Goal: Use online tool/utility: Utilize a website feature to perform a specific function

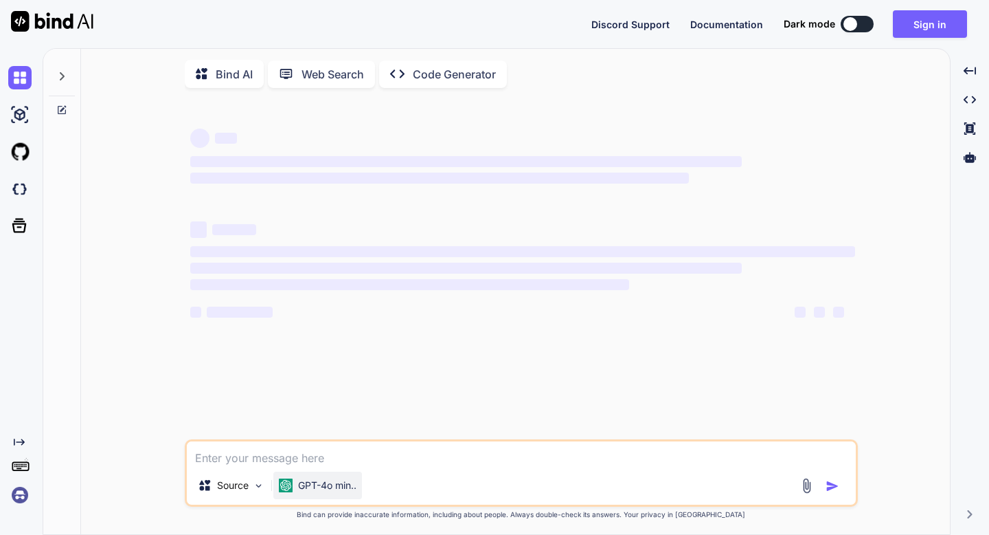
click at [313, 485] on p "GPT-4o min.." at bounding box center [327, 485] width 58 height 14
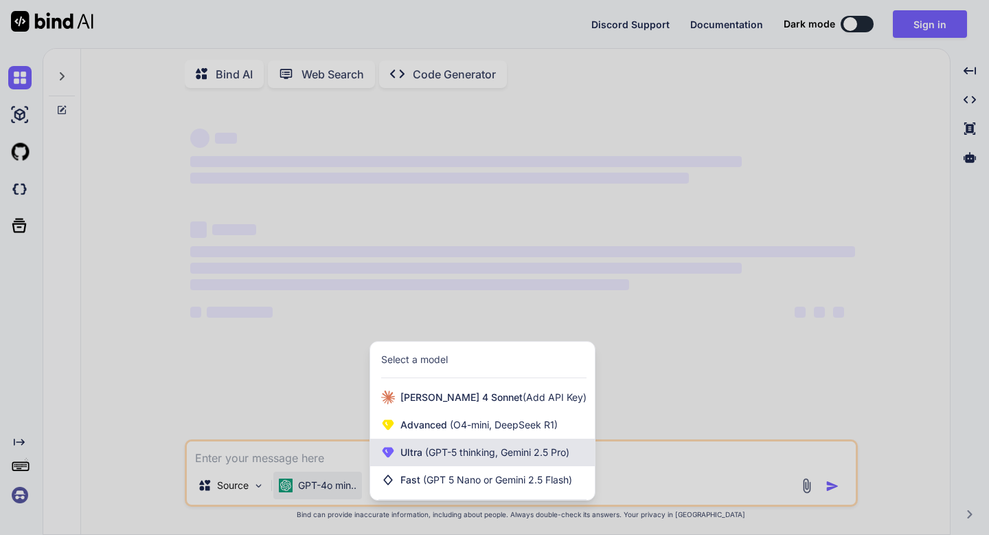
click at [404, 453] on span "Ultra (GPT-5 thinking, Gemini 2.5 Pro)" at bounding box center [485, 452] width 169 height 14
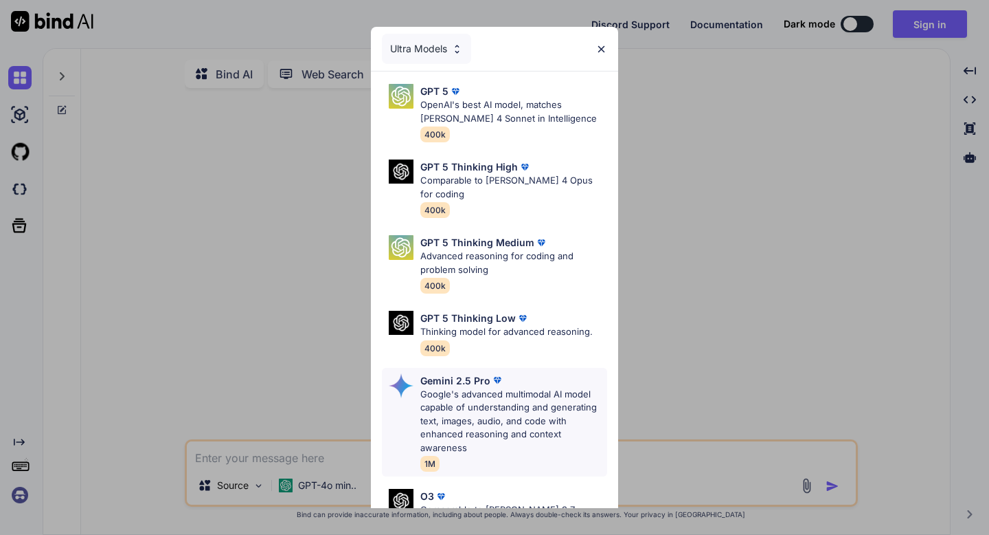
type textarea "x"
click at [476, 373] on p "Gemini 2.5 Pro" at bounding box center [455, 380] width 70 height 14
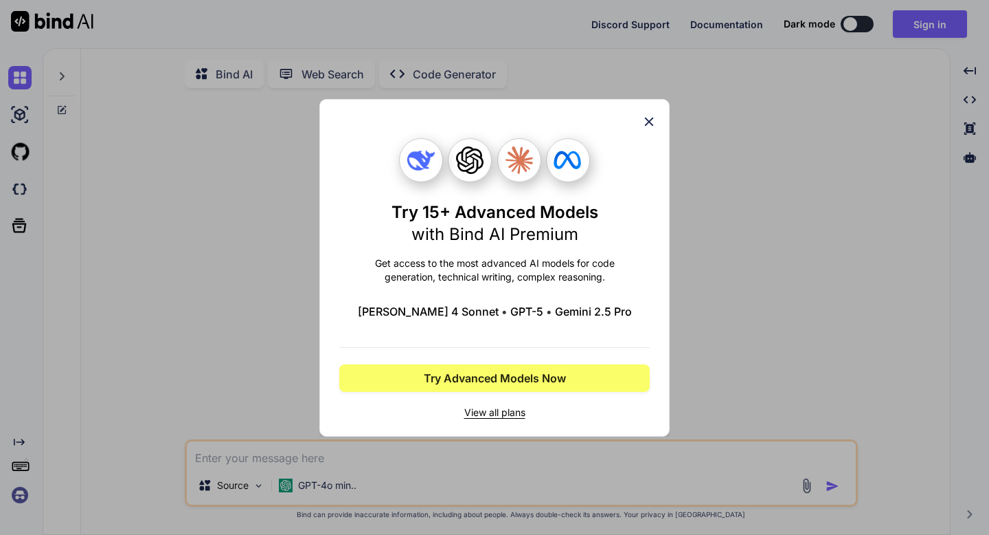
click at [483, 415] on span "View all plans" at bounding box center [494, 412] width 311 height 14
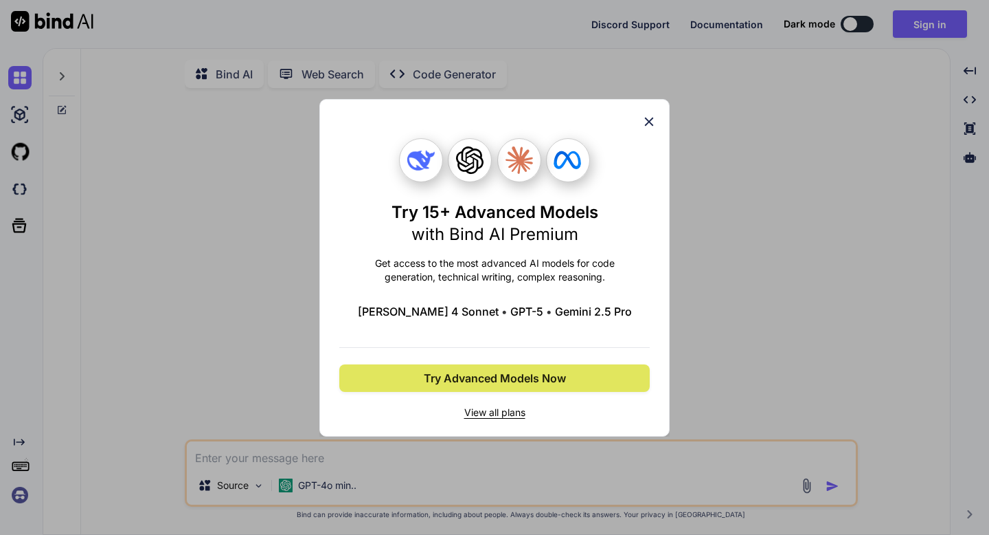
click at [373, 370] on button "Try Advanced Models Now" at bounding box center [494, 377] width 311 height 27
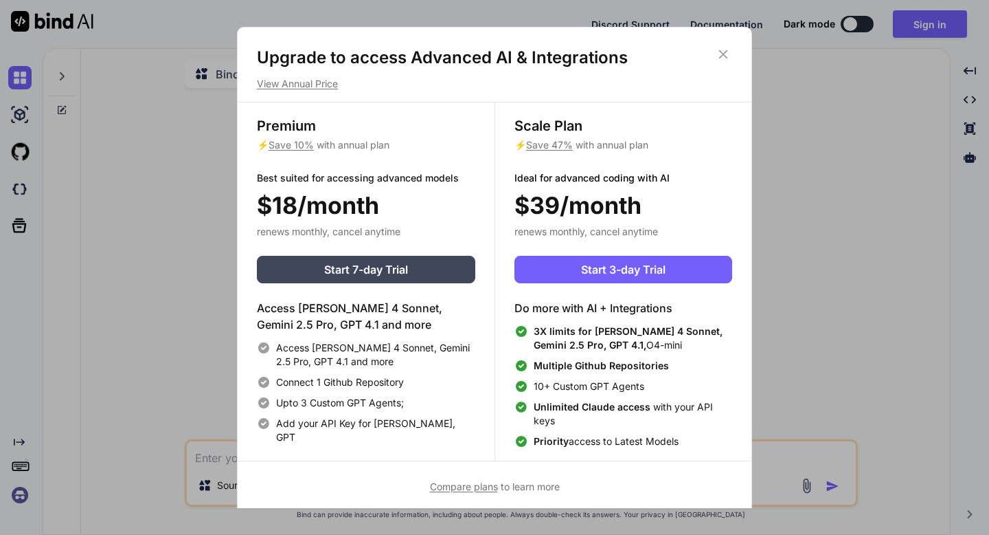
click at [201, 153] on div "Upgrade to access Advanced AI & Integrations View Annual Price Premium ⚡ Save 1…" at bounding box center [494, 267] width 989 height 535
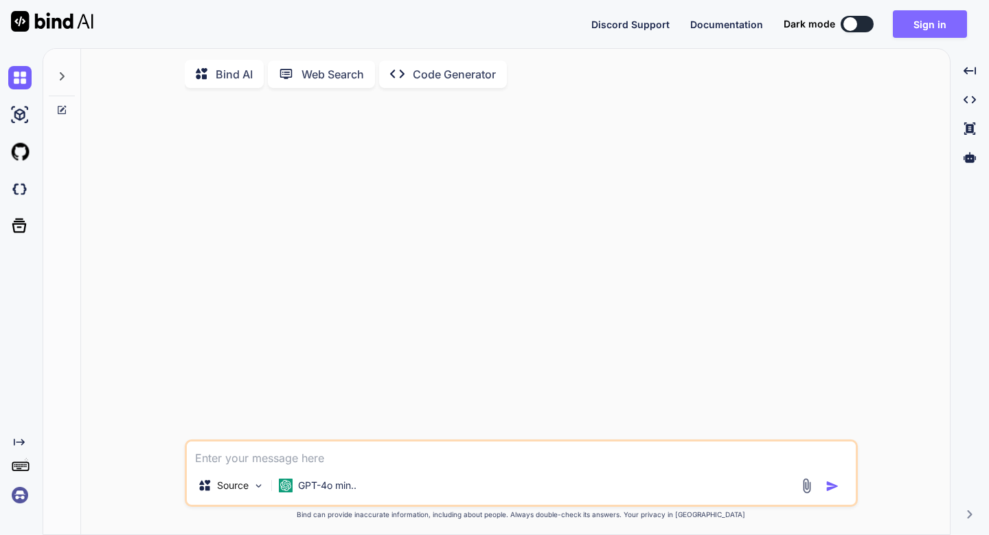
click at [900, 22] on button "Sign in" at bounding box center [930, 23] width 74 height 27
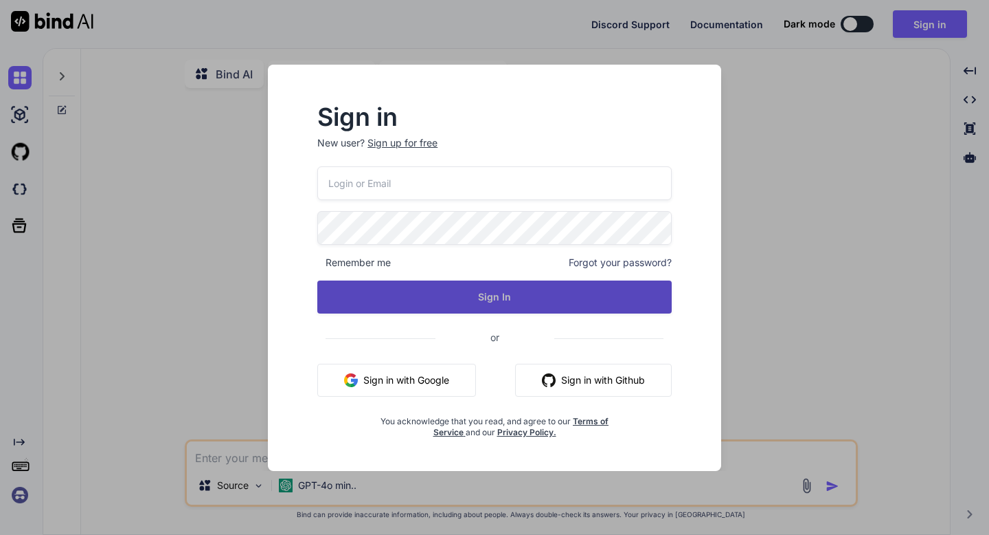
type input "[EMAIL_ADDRESS][DOMAIN_NAME]"
click at [497, 295] on button "Sign In" at bounding box center [494, 296] width 355 height 33
click at [493, 302] on button "Sign In" at bounding box center [494, 296] width 355 height 33
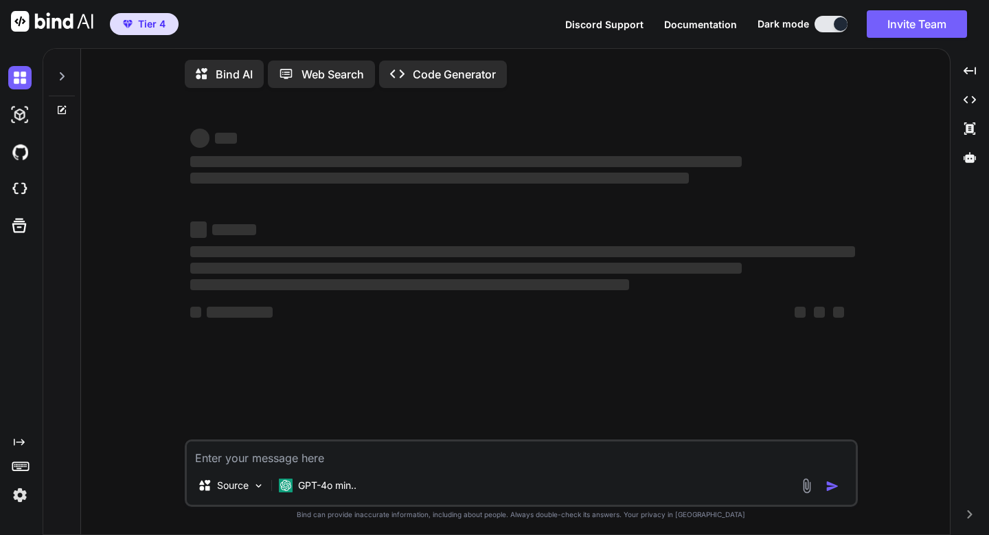
click at [820, 22] on button at bounding box center [831, 24] width 33 height 16
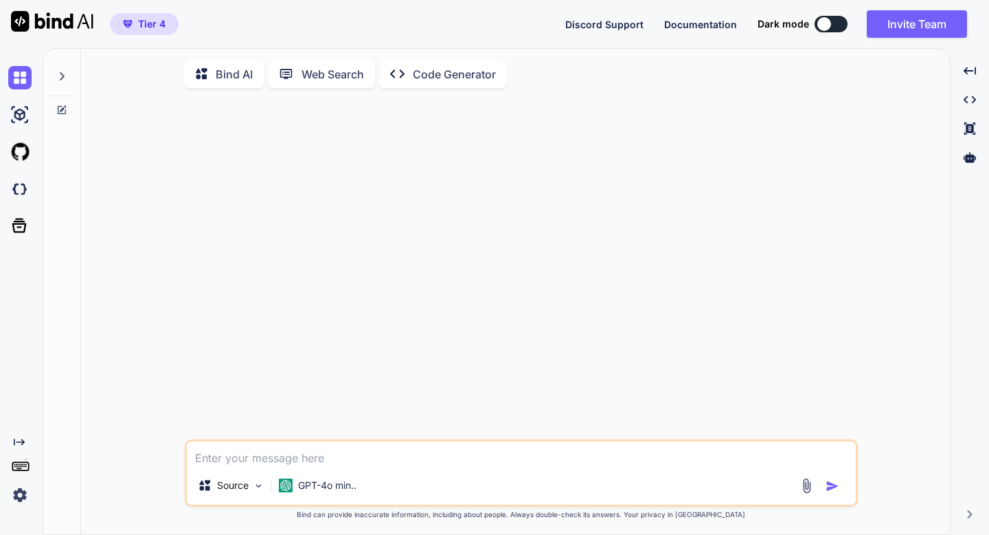
click at [17, 496] on img at bounding box center [19, 494] width 23 height 23
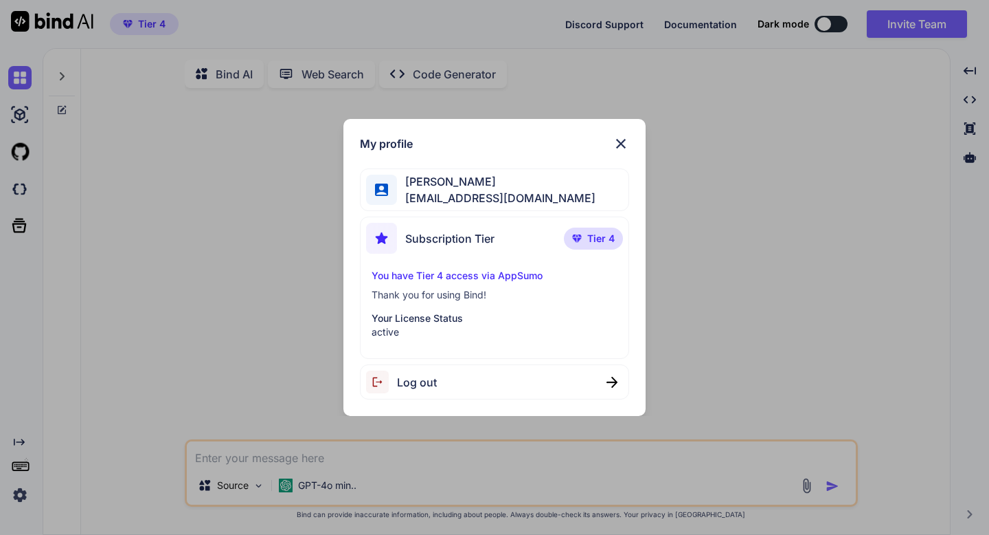
click at [409, 318] on p "Your License Status" at bounding box center [495, 318] width 246 height 14
click at [407, 280] on p "You have Tier 4 access via AppSumo" at bounding box center [495, 276] width 246 height 14
click at [620, 144] on img at bounding box center [621, 143] width 16 height 16
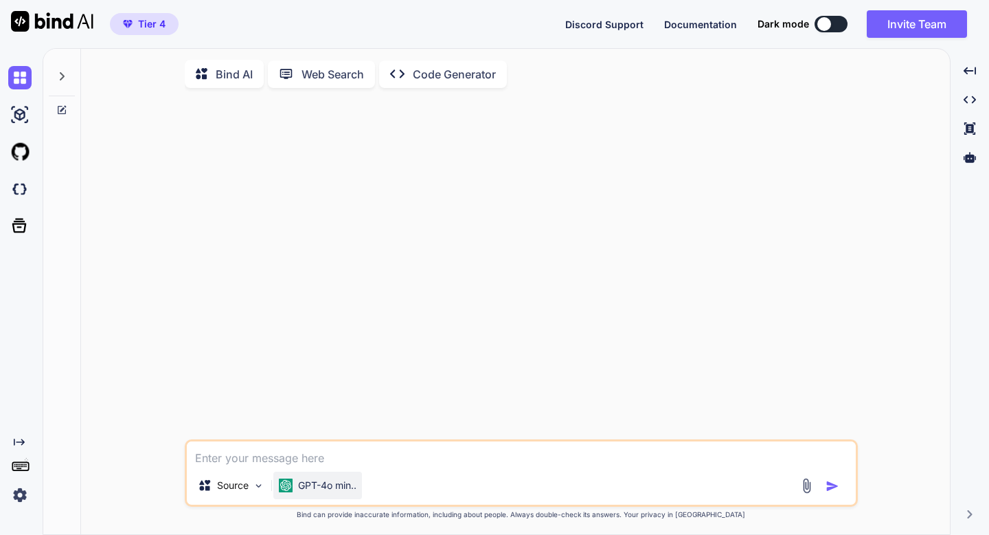
click at [283, 487] on img at bounding box center [286, 485] width 14 height 14
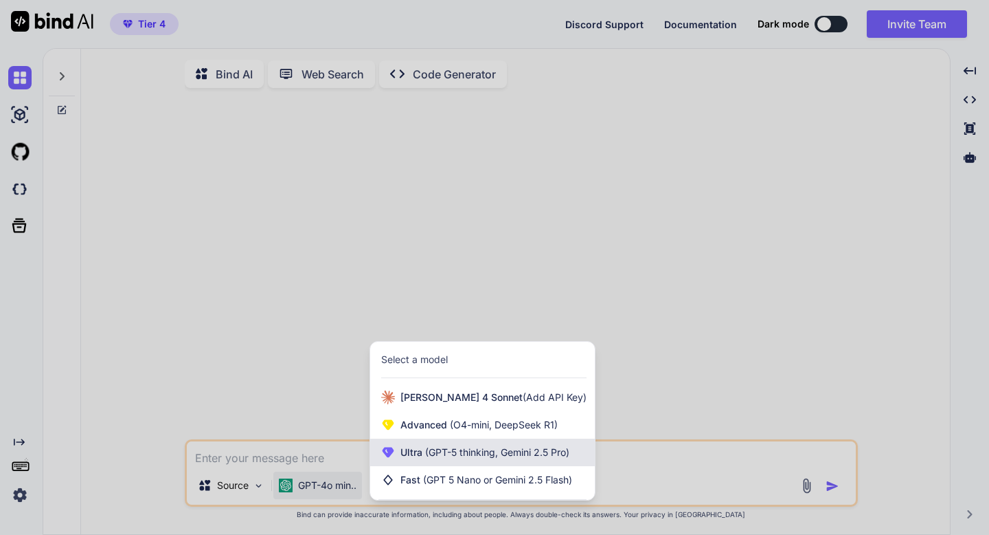
click at [425, 458] on span "(GPT-5 thinking, Gemini 2.5 Pro)" at bounding box center [496, 452] width 147 height 12
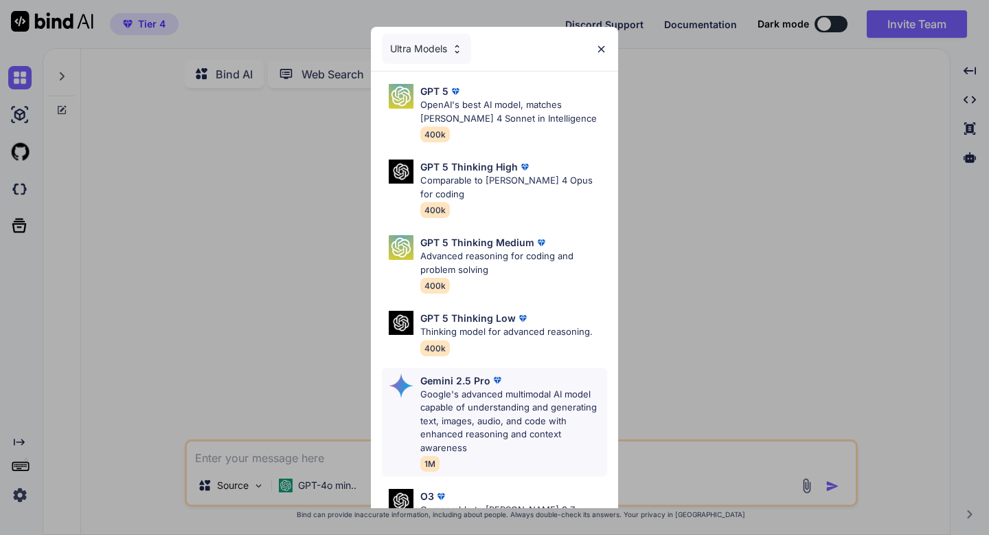
click at [443, 408] on p "Google's advanced multimodal AI model capable of understanding and generating t…" at bounding box center [513, 420] width 187 height 67
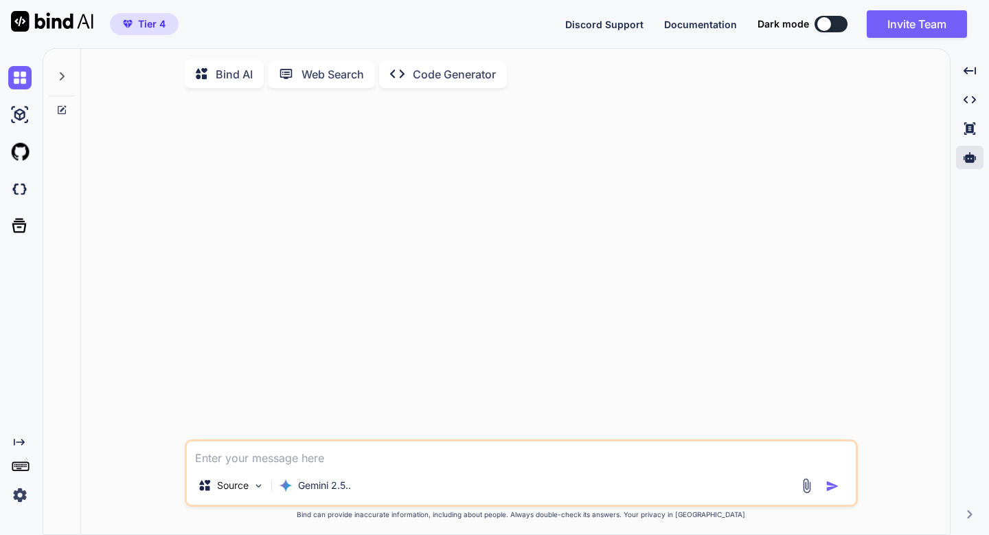
click at [968, 168] on div at bounding box center [969, 157] width 27 height 23
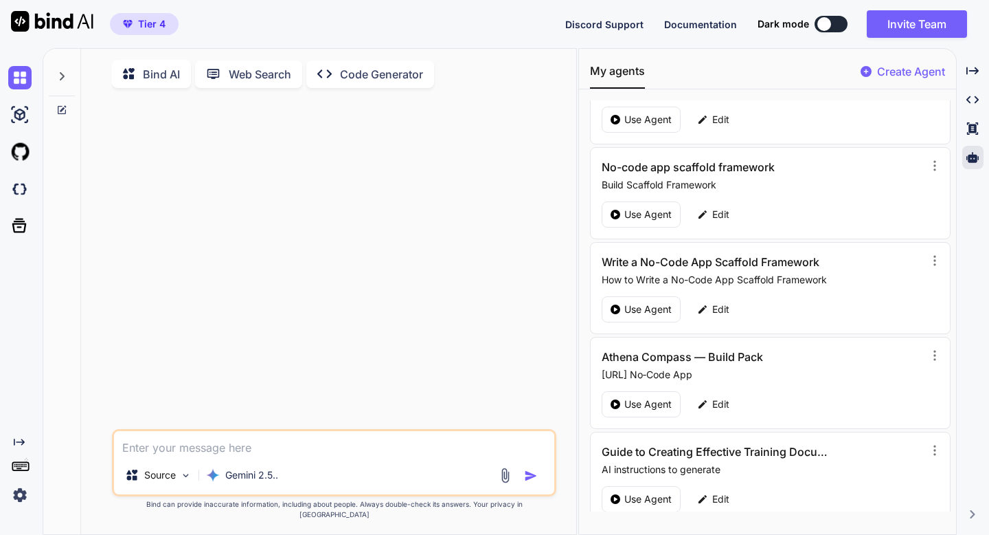
scroll to position [49, 0]
click at [773, 265] on h3 "Write a No-Code App Scaffold Framework" at bounding box center [715, 261] width 226 height 16
click at [667, 302] on p "Use Agent" at bounding box center [648, 309] width 47 height 14
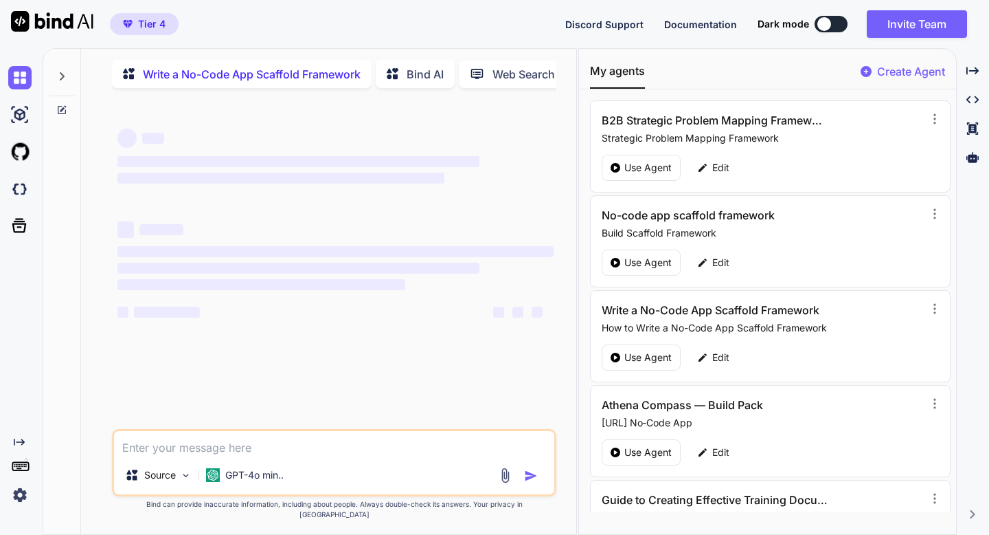
click at [273, 456] on textarea at bounding box center [334, 443] width 440 height 25
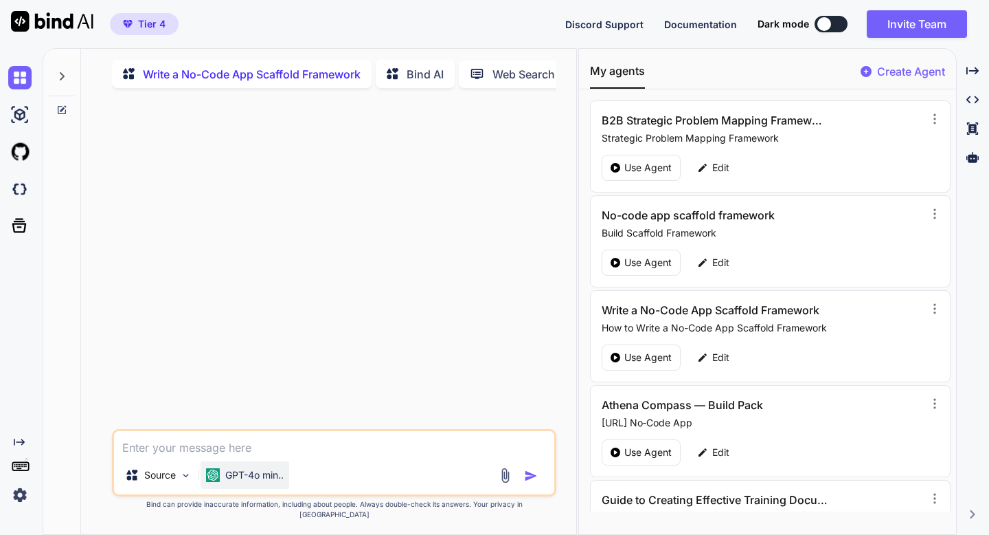
click at [256, 482] on p "GPT-4o min.." at bounding box center [254, 475] width 58 height 14
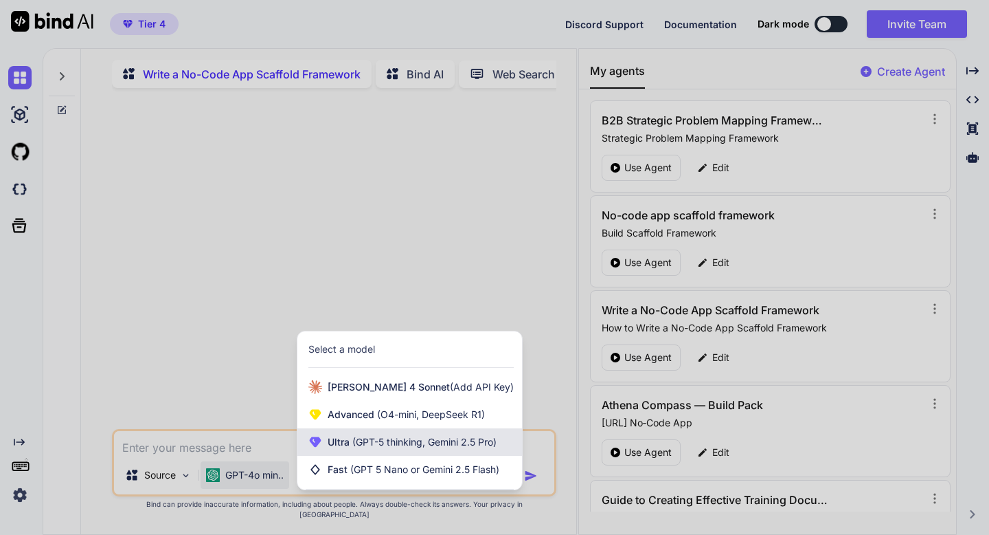
click at [317, 449] on icon at bounding box center [315, 442] width 14 height 14
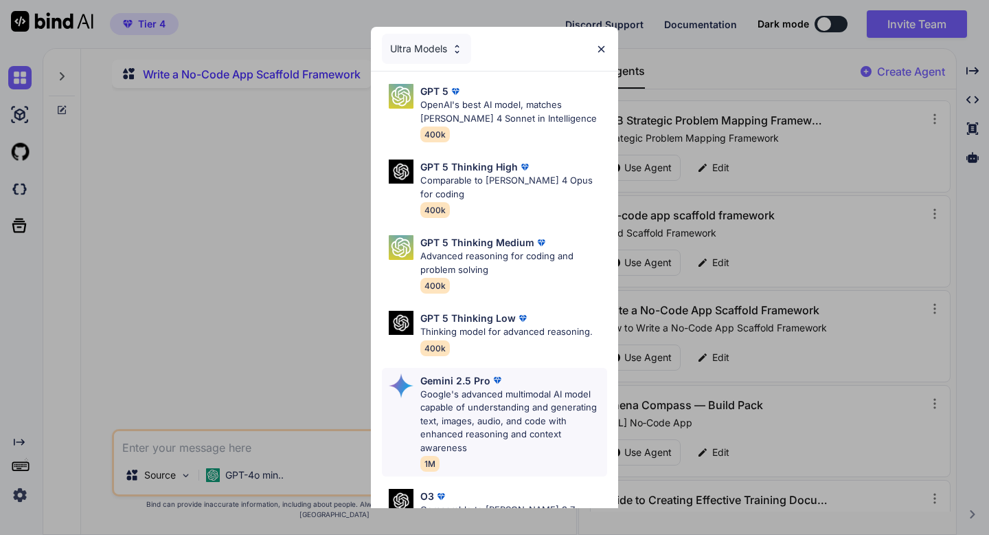
click at [434, 373] on p "Gemini 2.5 Pro" at bounding box center [455, 380] width 70 height 14
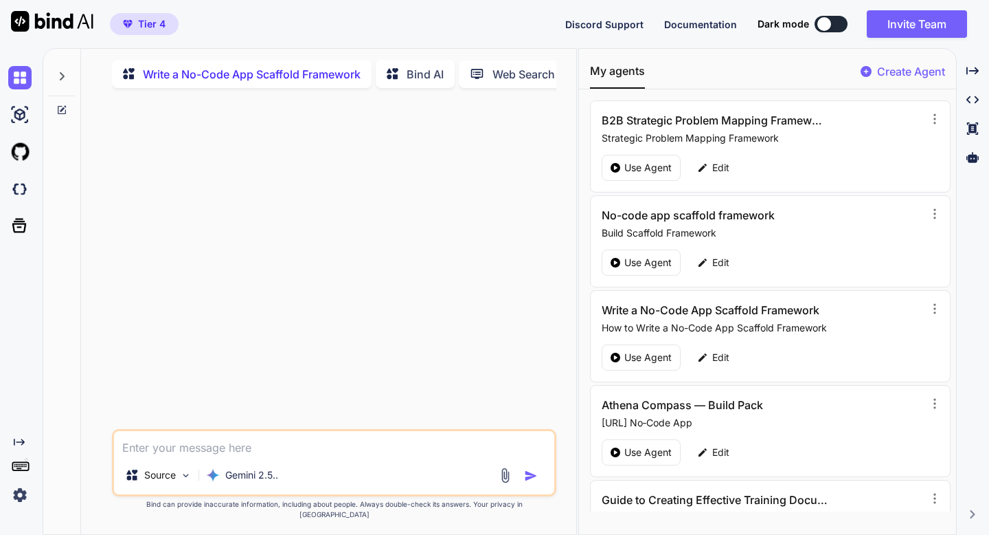
click at [245, 453] on textarea at bounding box center [334, 443] width 440 height 25
paste textarea "Financial Calculators (REMIIIx): The Real Estate Master IIIx (REMIIIx) is consi…"
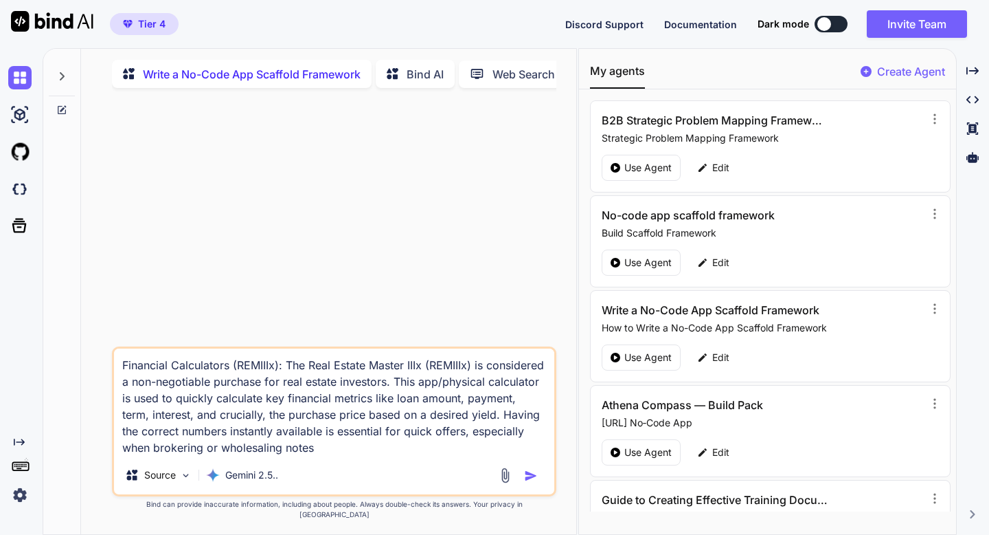
type textarea "Financial Calculators (REMIIIx): The Real Estate Master IIIx (REMIIIx) is consi…"
click at [531, 482] on img "button" at bounding box center [531, 476] width 14 height 14
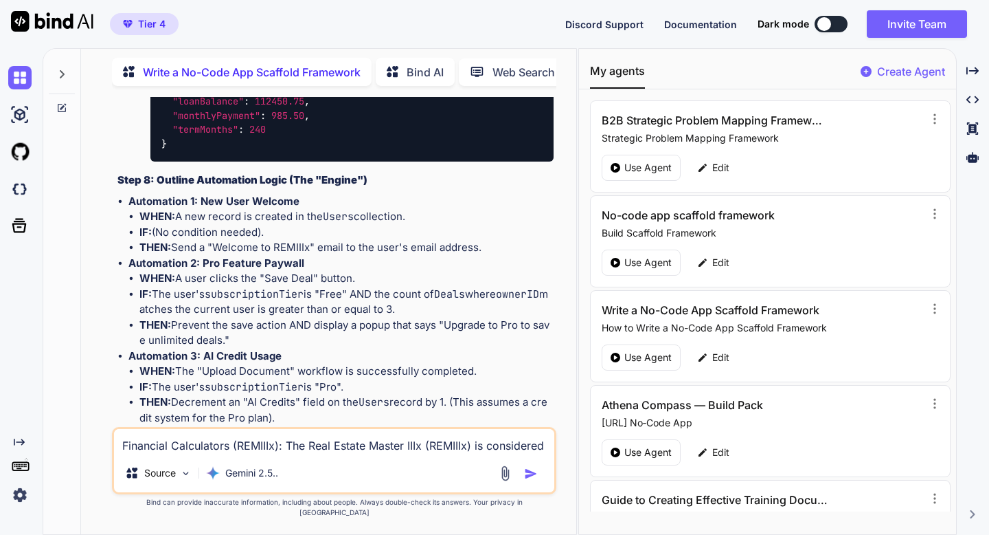
scroll to position [2431, 0]
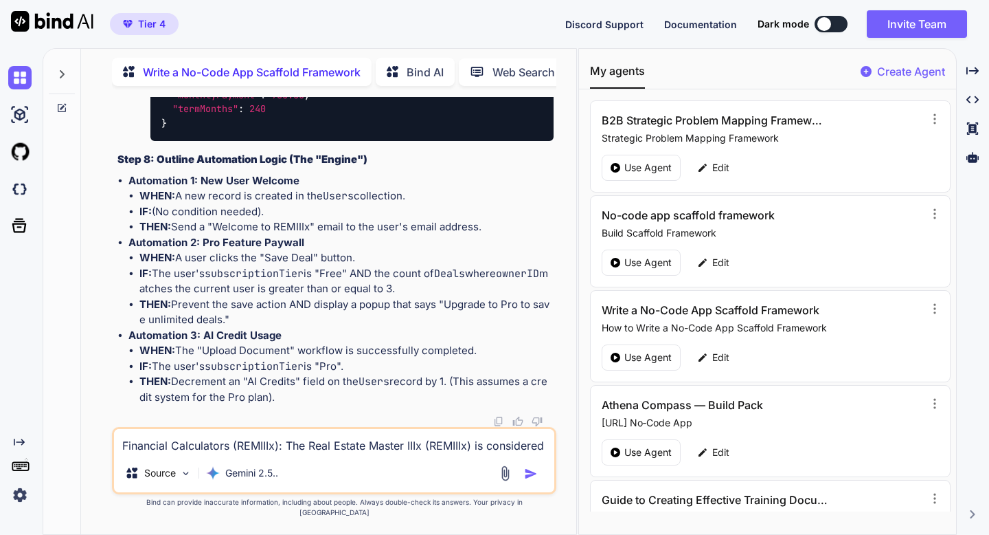
click at [502, 427] on img at bounding box center [498, 421] width 11 height 11
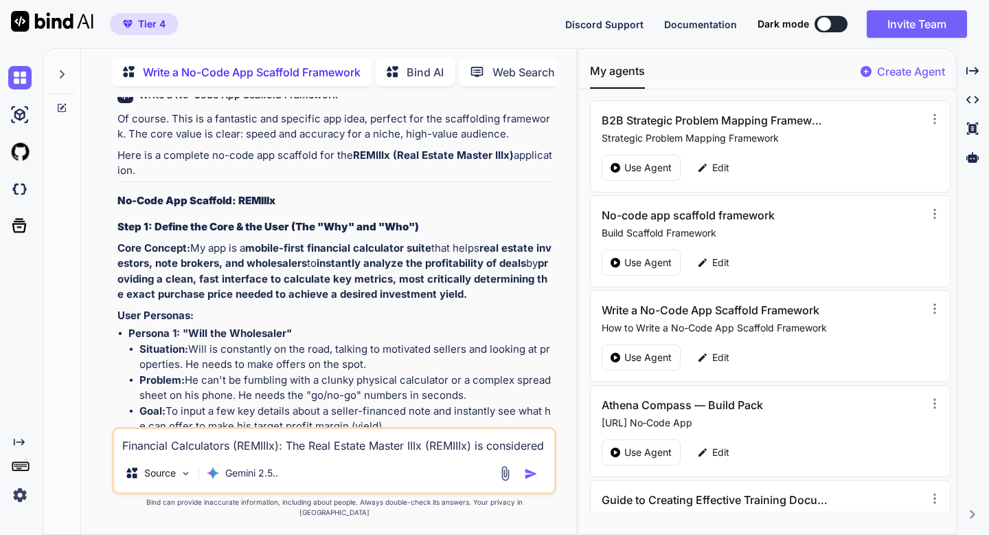
scroll to position [0, 0]
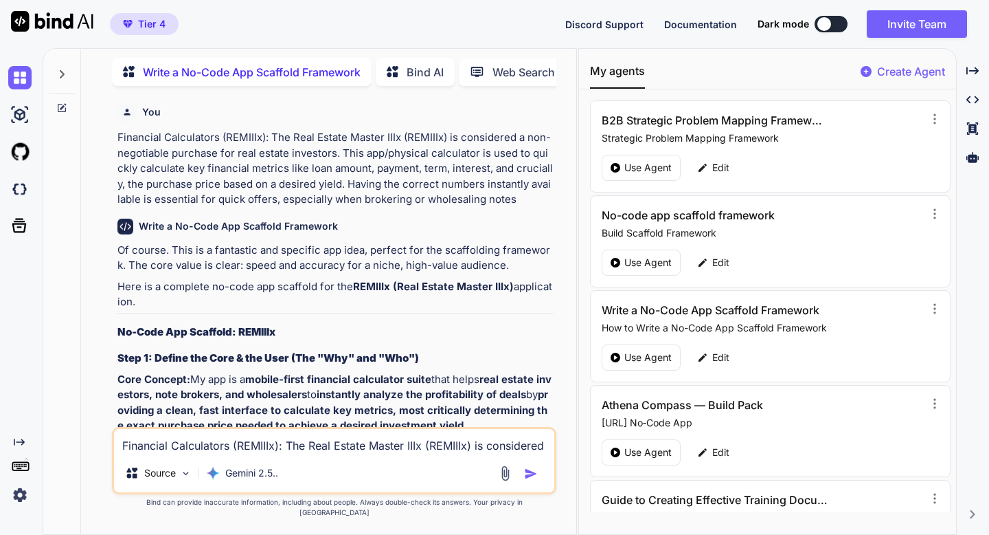
click at [157, 150] on p "Financial Calculators (REMIIIx): The Real Estate Master IIIx (REMIIIx) is consi…" at bounding box center [335, 169] width 436 height 78
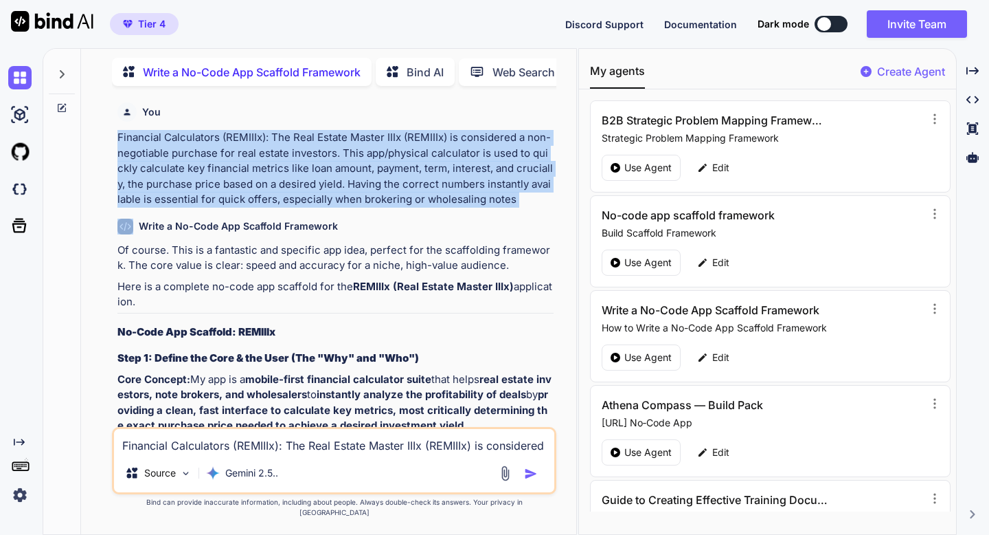
click at [157, 150] on p "Financial Calculators (REMIIIx): The Real Estate Master IIIx (REMIIIx) is consi…" at bounding box center [335, 169] width 436 height 78
copy p "Financial Calculators (REMIIIx): The Real Estate Master IIIx (REMIIIx) is consi…"
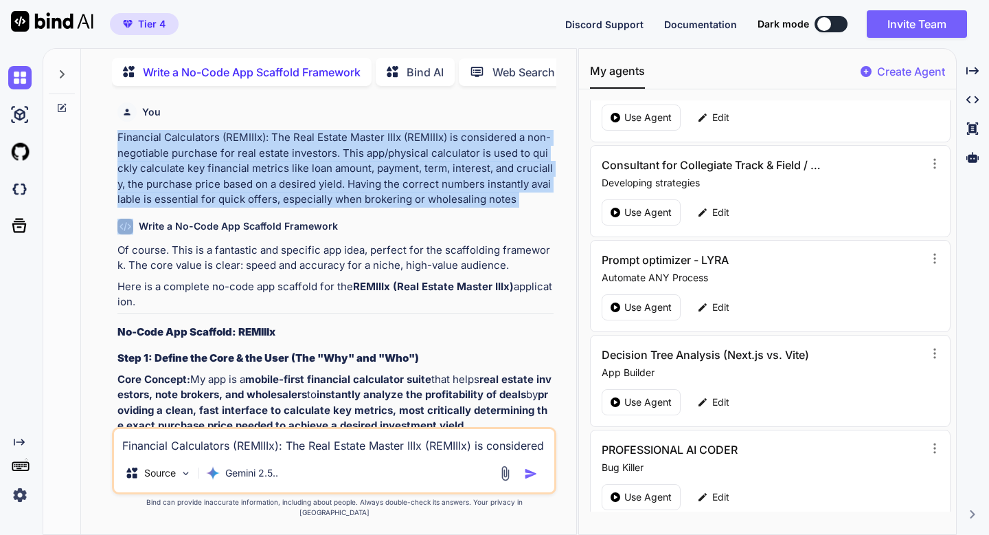
scroll to position [537, 0]
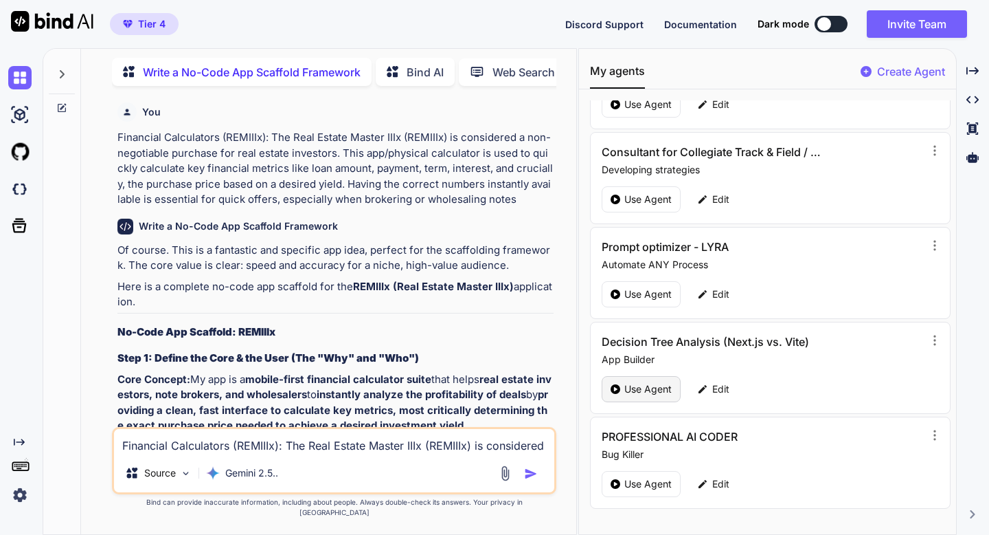
click at [644, 385] on p "Use Agent" at bounding box center [648, 389] width 47 height 14
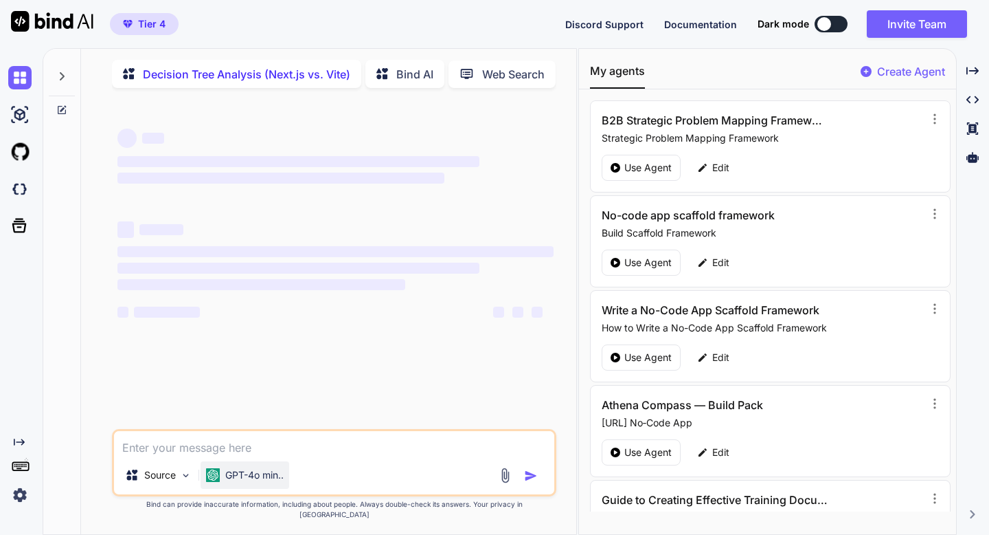
click at [238, 482] on p "GPT-4o min.." at bounding box center [254, 475] width 58 height 14
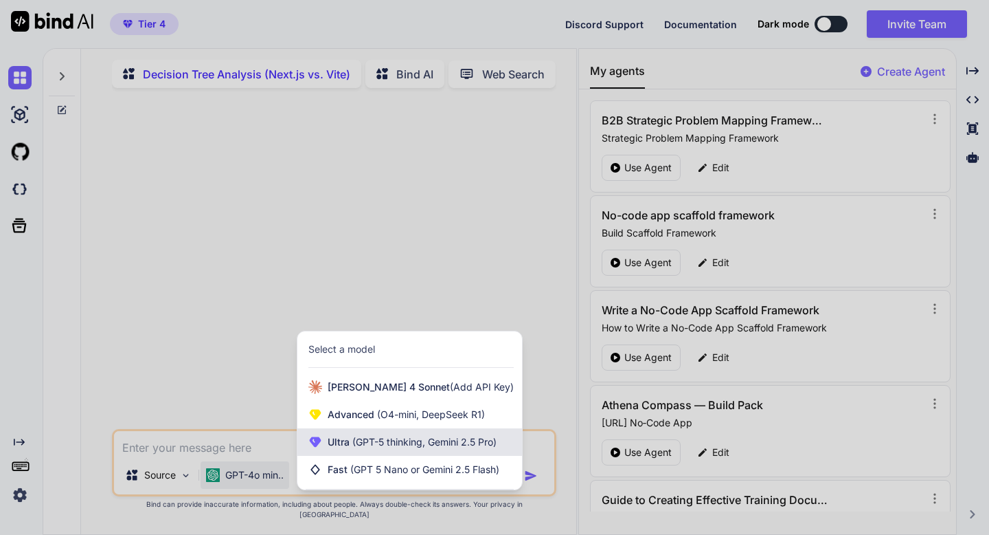
click at [329, 449] on span "Ultra (GPT-5 thinking, Gemini 2.5 Pro)" at bounding box center [412, 442] width 169 height 14
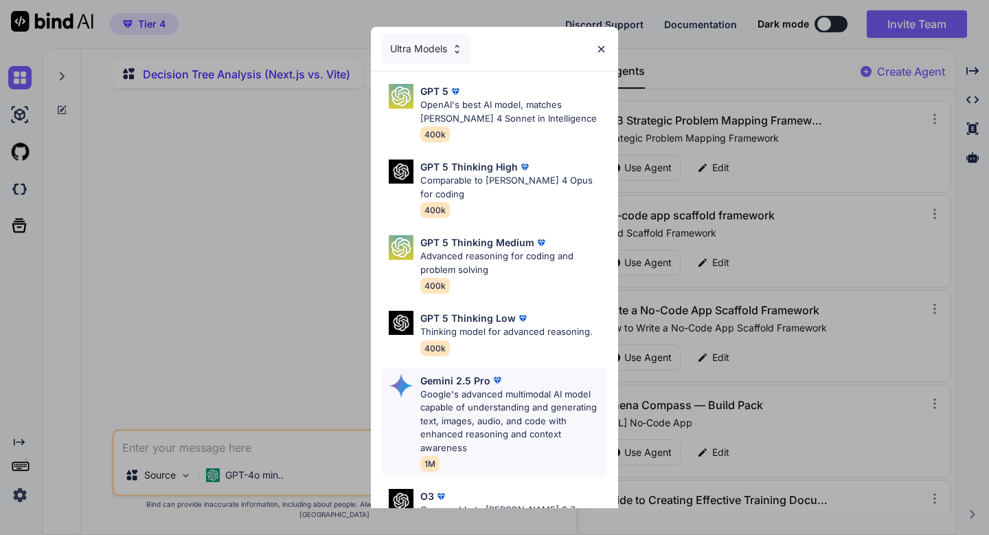
click at [400, 396] on div "Gemini 2.5 Pro Google's advanced multimodal AI model capable of understanding a…" at bounding box center [494, 422] width 225 height 109
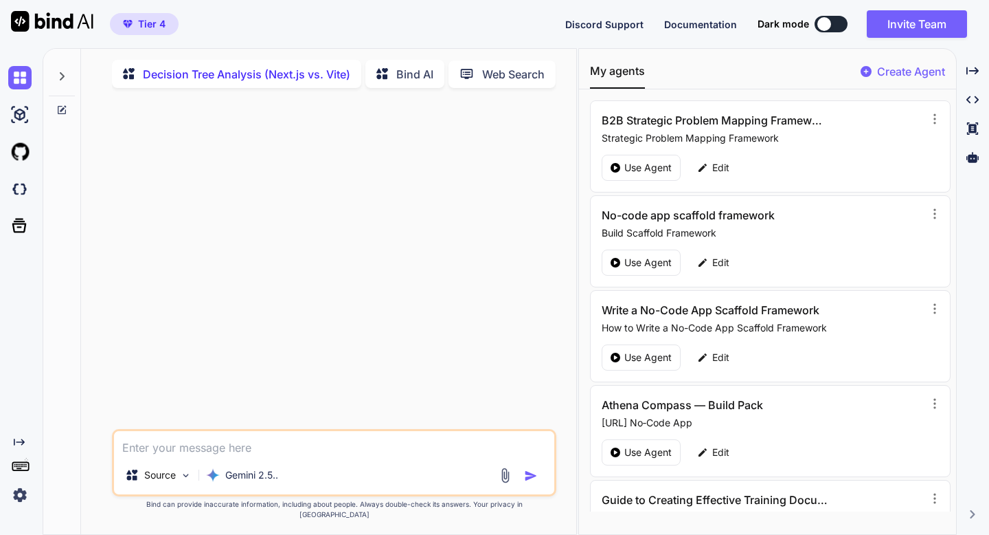
click at [250, 456] on textarea at bounding box center [334, 443] width 440 height 25
paste textarea "Financial Calculators (REMIIIx): The Real Estate Master IIIx (REMIIIx) is consi…"
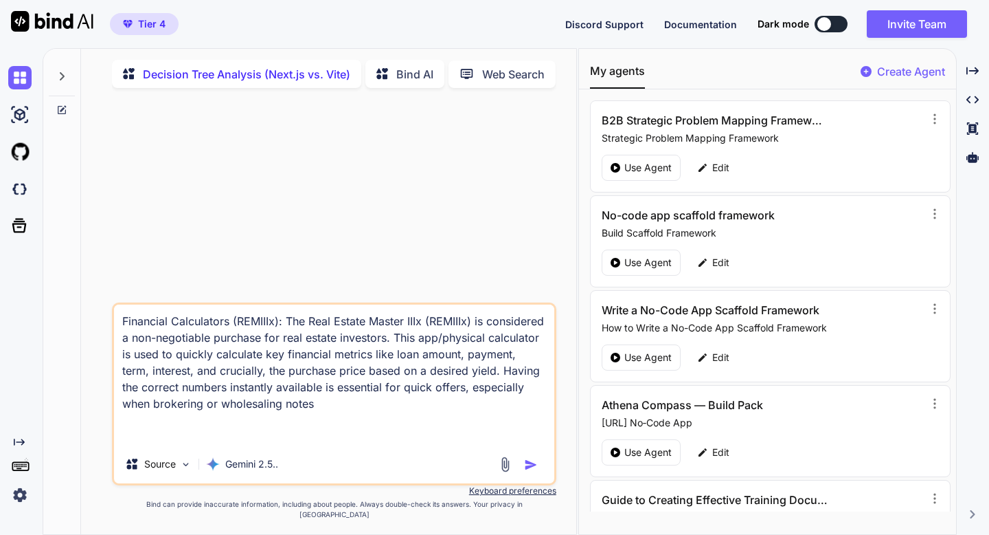
type textarea "Financial Calculators (REMIIIx): The Real Estate Master IIIx (REMIIIx) is consi…"
click at [529, 471] on img "button" at bounding box center [531, 465] width 14 height 14
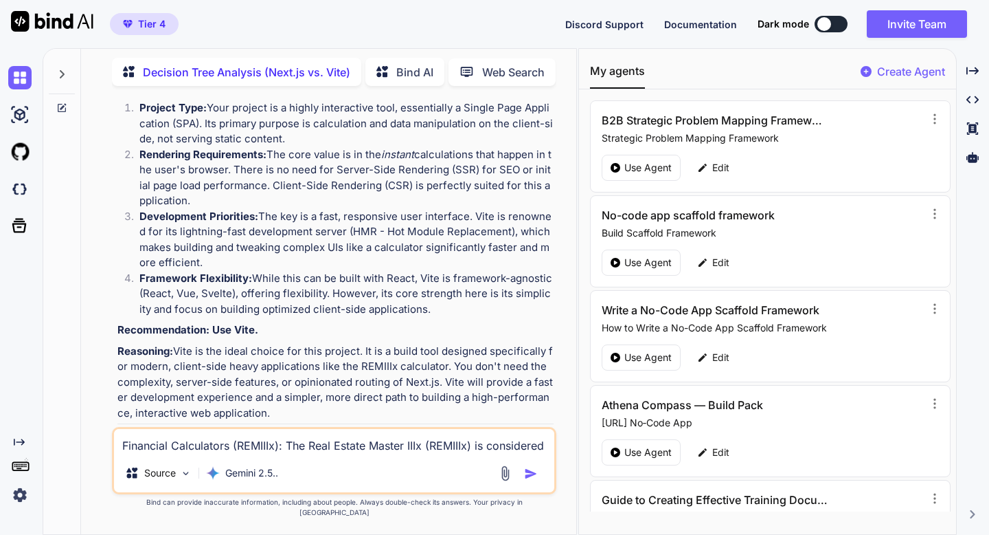
scroll to position [295, 0]
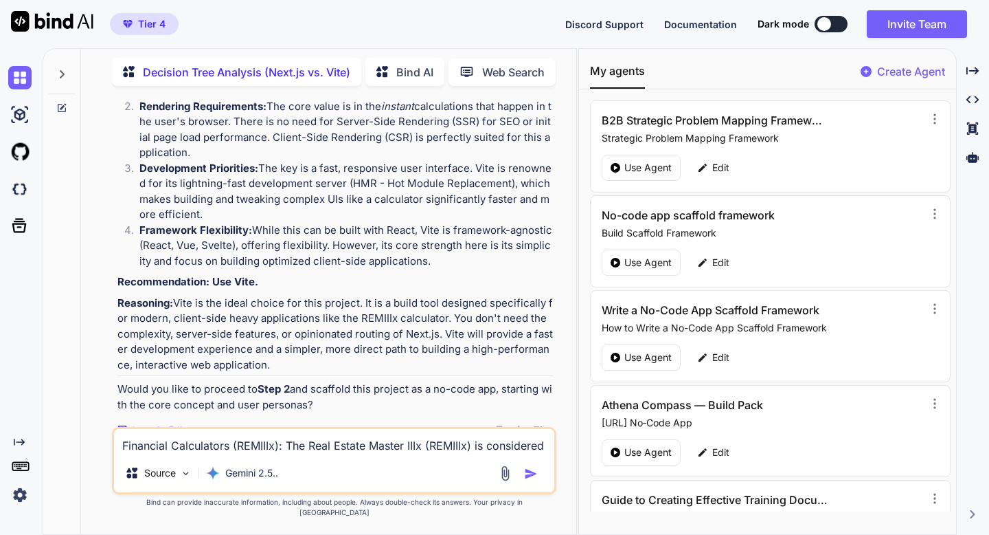
click at [263, 453] on textarea "Financial Calculators (REMIIIx): The Real Estate Master IIIx (REMIIIx) is consi…" at bounding box center [334, 441] width 440 height 25
type textarea "yes"
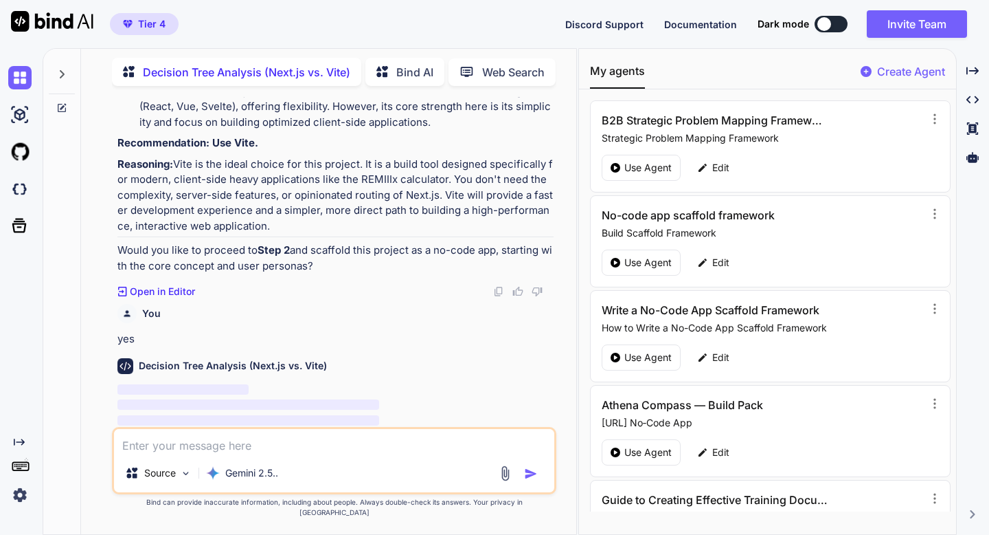
scroll to position [440, 0]
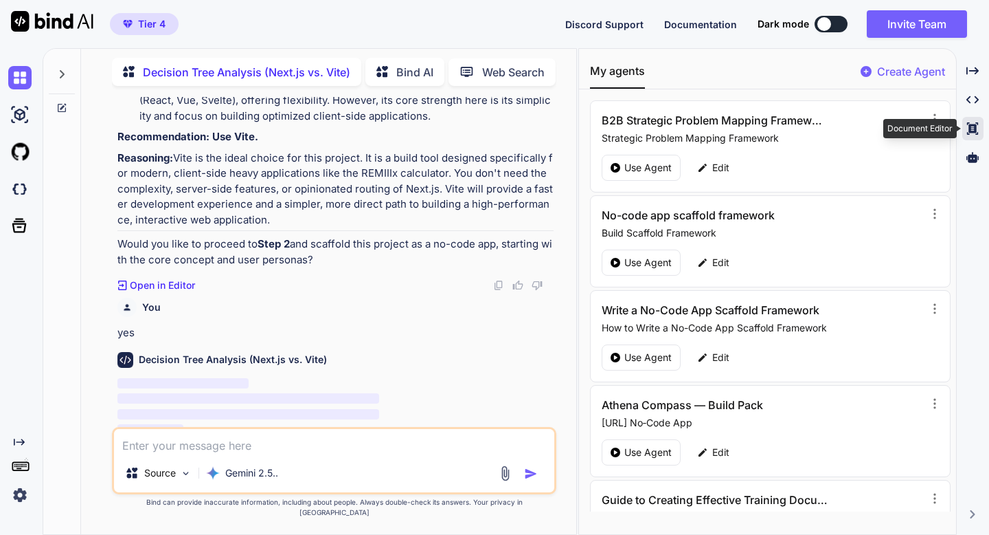
click at [972, 129] on icon at bounding box center [972, 128] width 11 height 12
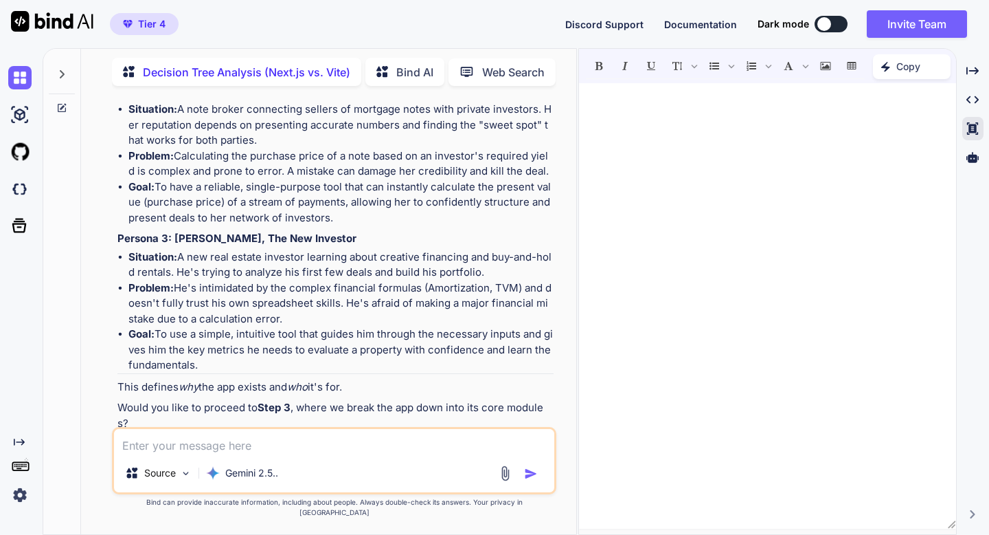
scroll to position [1072, 0]
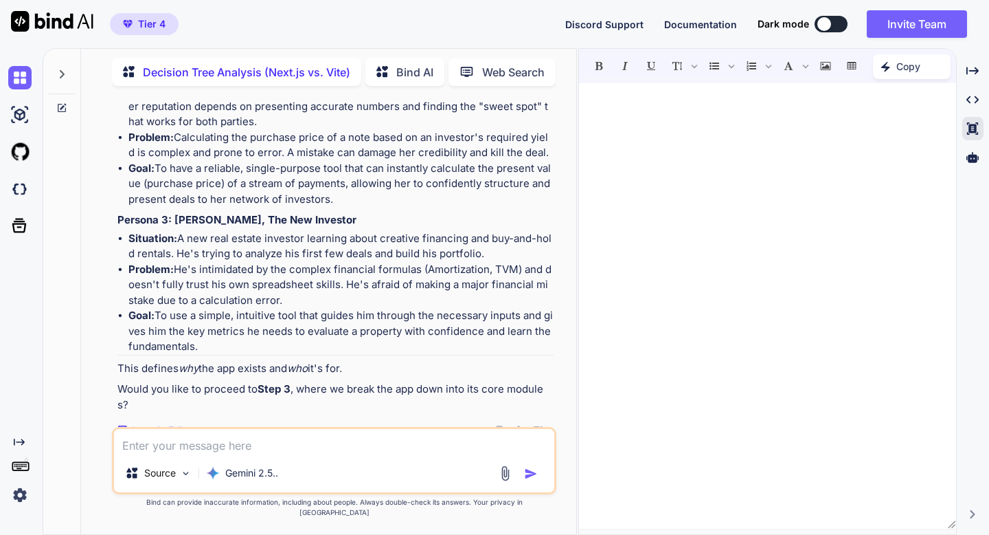
click at [241, 453] on textarea at bounding box center [334, 441] width 440 height 25
type textarea "yes"
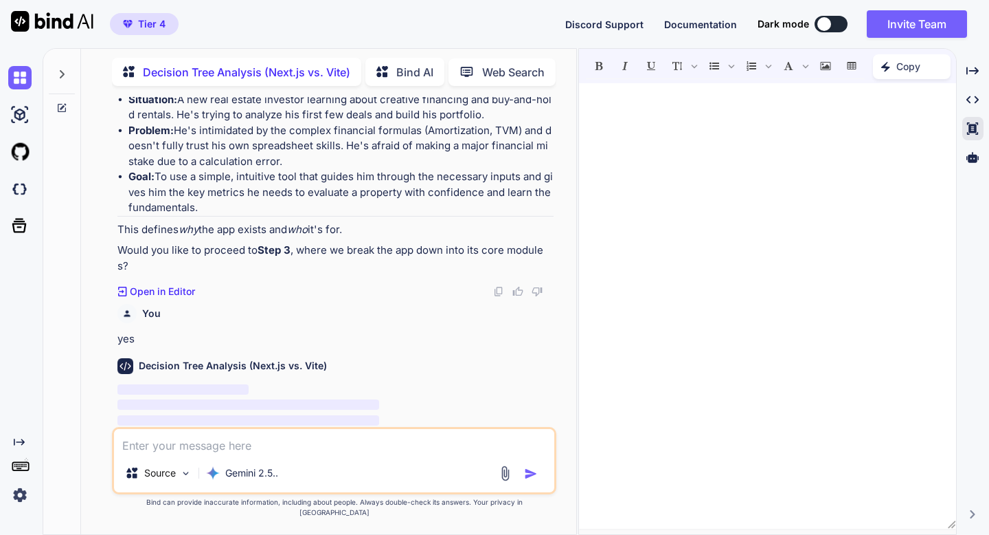
scroll to position [1217, 0]
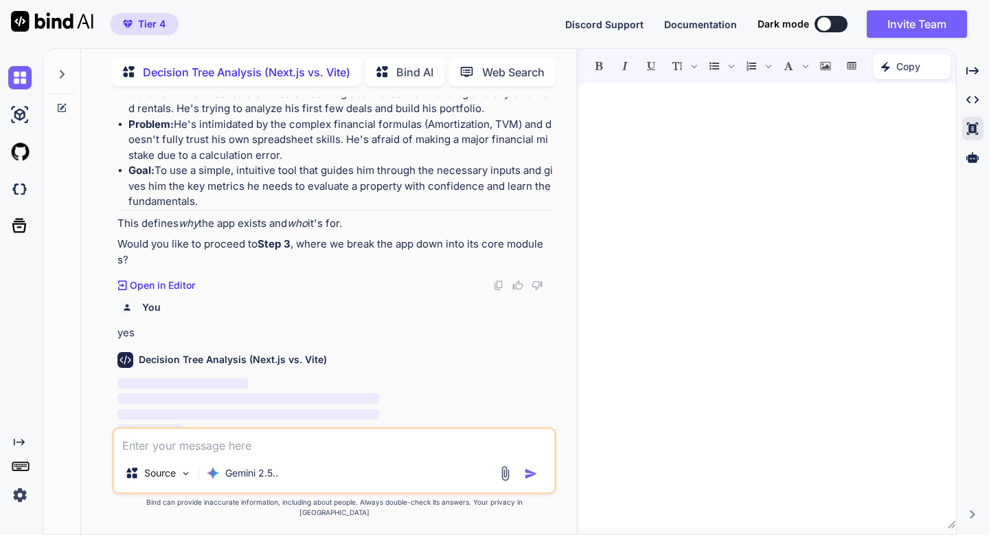
click at [498, 287] on img at bounding box center [498, 285] width 11 height 11
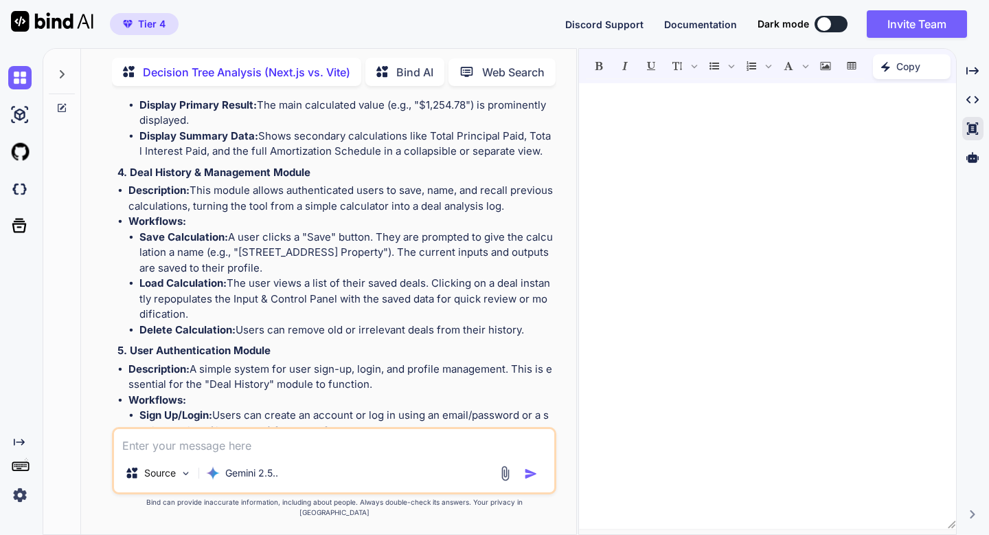
scroll to position [2166, 0]
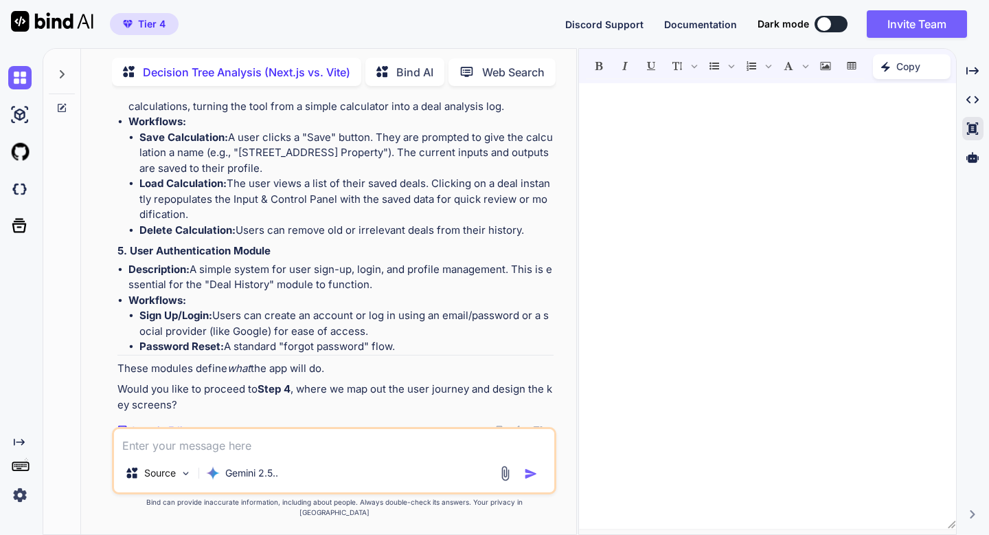
click at [501, 429] on img at bounding box center [498, 430] width 11 height 11
click at [415, 445] on textarea at bounding box center [334, 441] width 440 height 25
type textarea "yes"
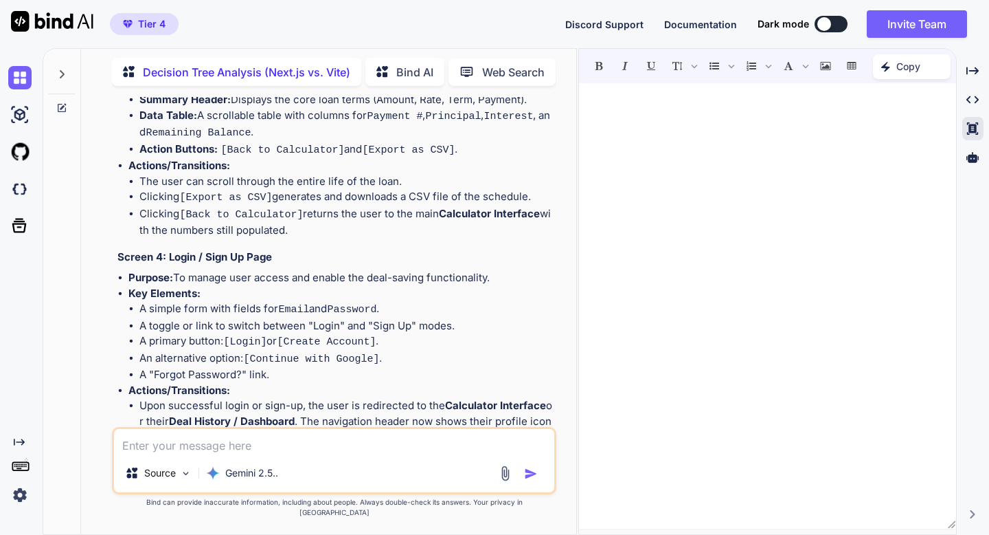
scroll to position [3469, 0]
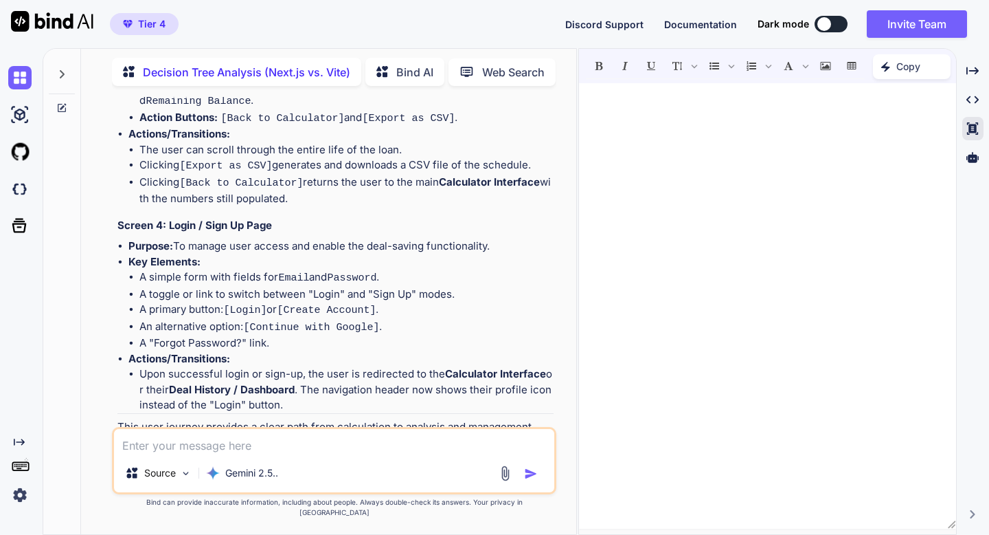
click at [497, 468] on img at bounding box center [498, 473] width 11 height 11
click at [294, 453] on textarea at bounding box center [334, 441] width 440 height 25
type textarea "yes"
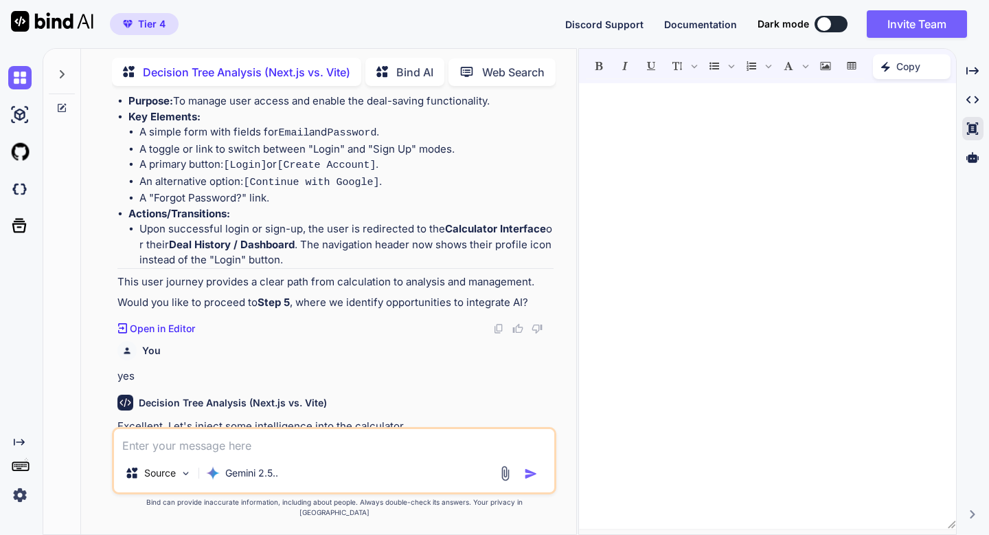
scroll to position [4411, 0]
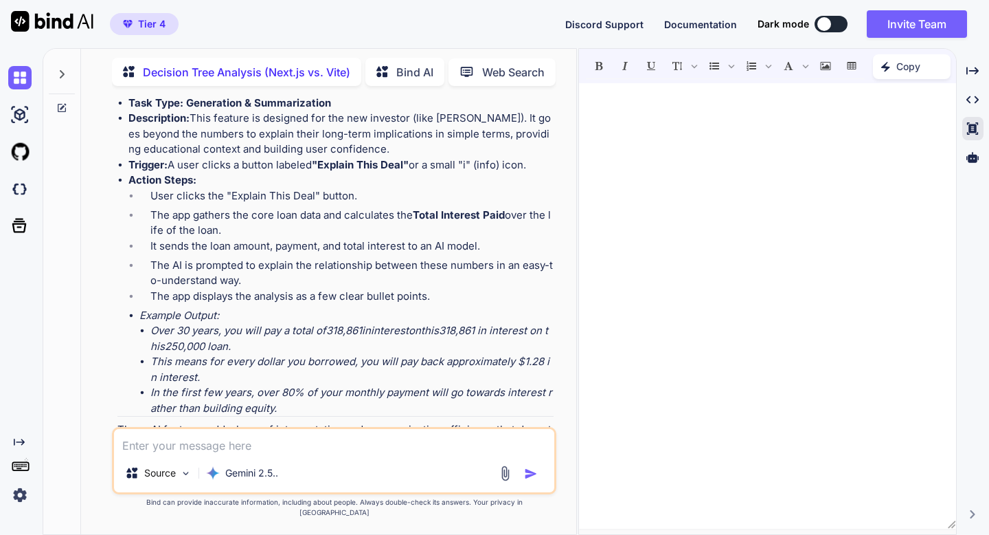
click at [499, 502] on img at bounding box center [498, 507] width 11 height 11
click at [464, 453] on textarea at bounding box center [334, 441] width 440 height 25
type textarea "yes"
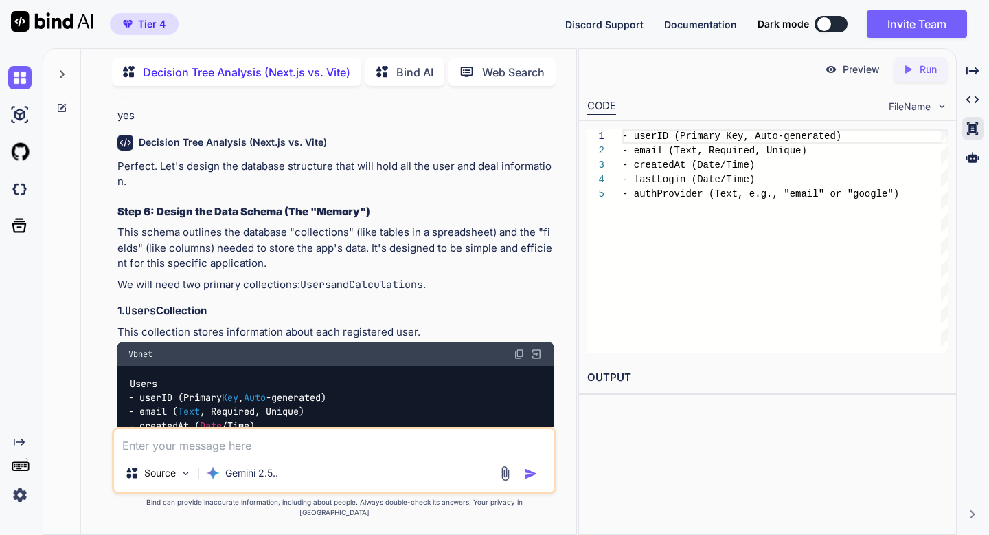
scroll to position [5245, 0]
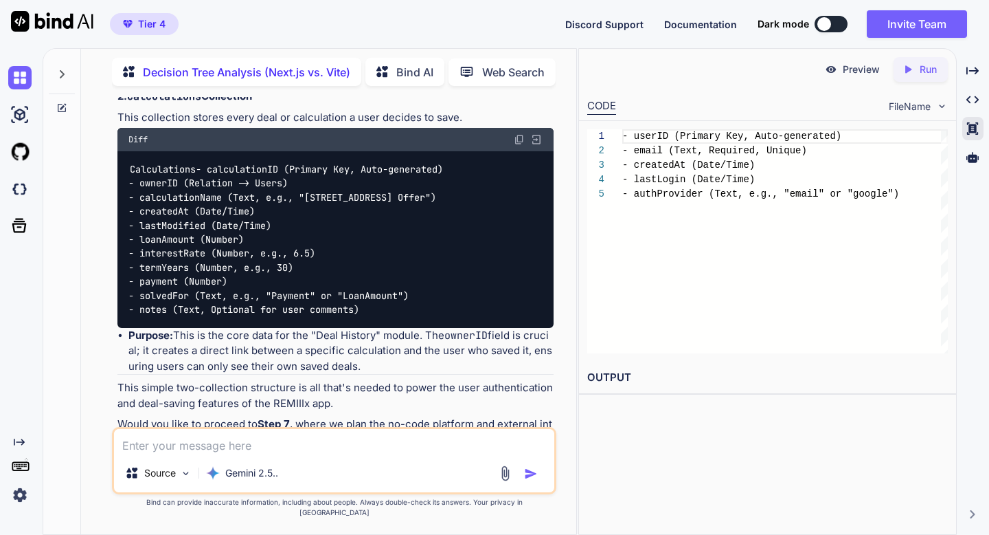
click at [497, 458] on img at bounding box center [498, 463] width 11 height 11
click at [186, 453] on textarea at bounding box center [334, 441] width 440 height 25
type textarea "yes"
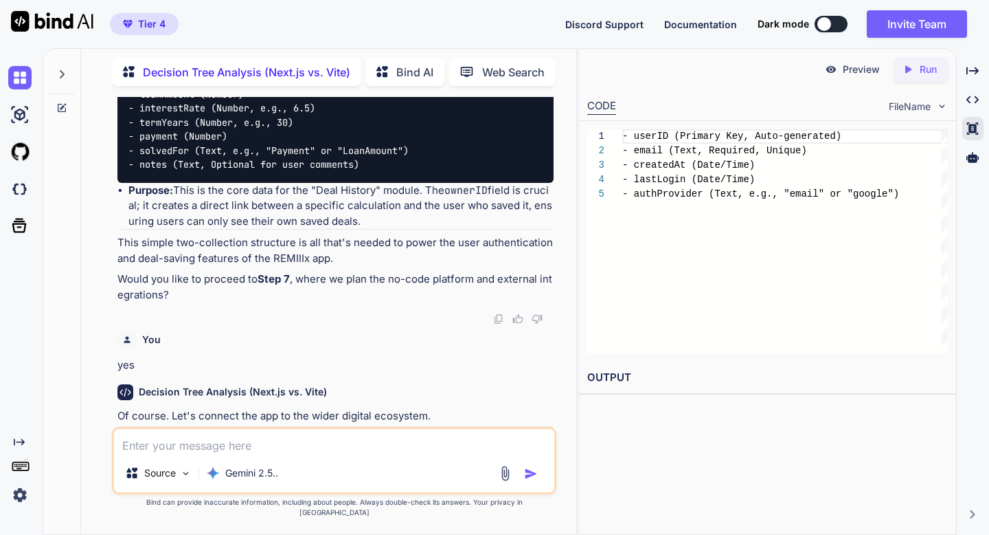
scroll to position [5992, 0]
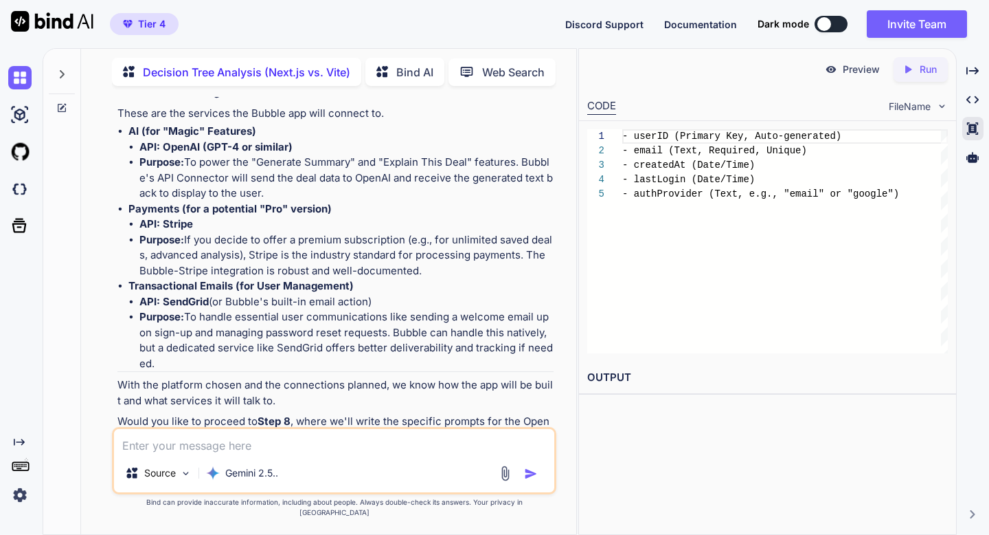
click at [497, 457] on img at bounding box center [498, 462] width 11 height 11
click at [467, 453] on textarea at bounding box center [334, 441] width 440 height 25
type textarea "yes"
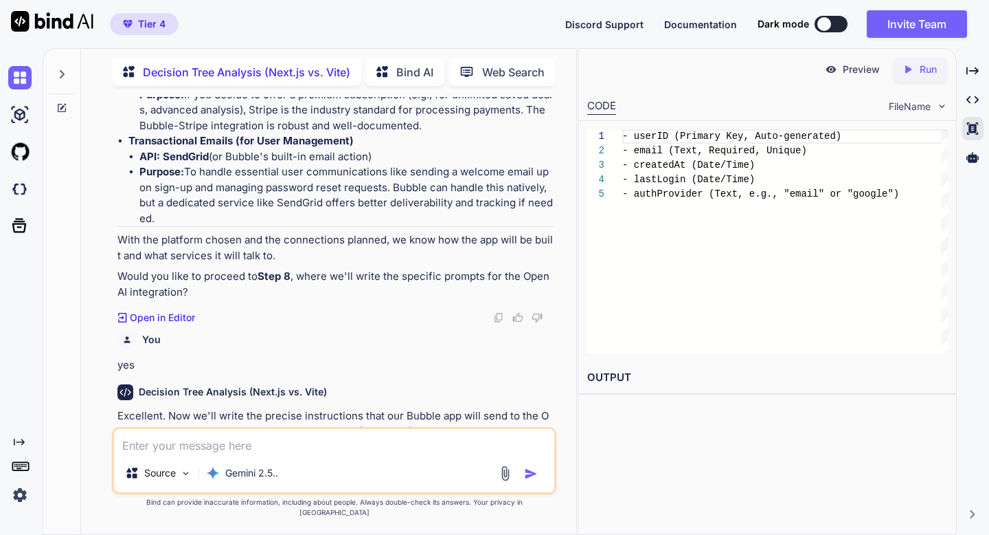
scroll to position [6982, 0]
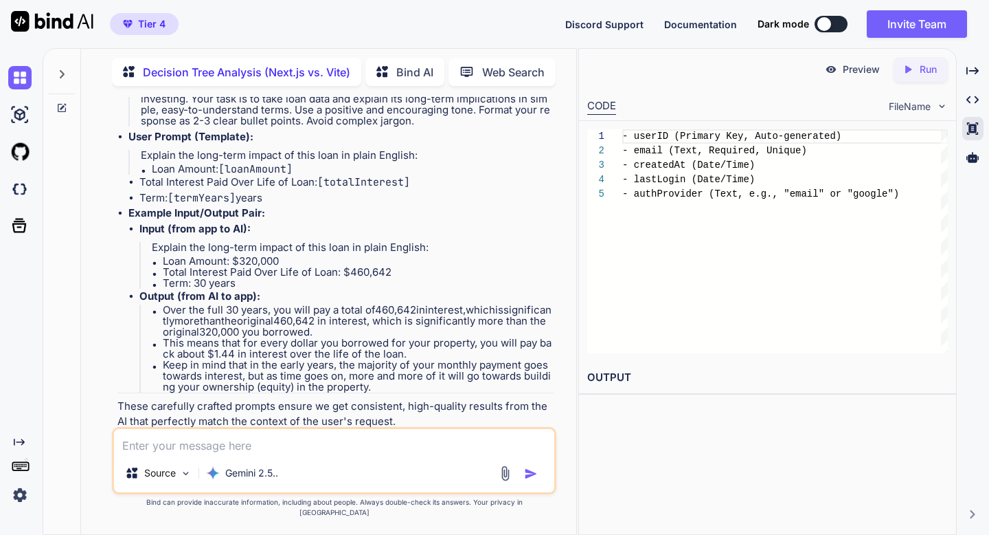
click at [499, 478] on img at bounding box center [498, 483] width 11 height 11
click at [469, 453] on textarea at bounding box center [334, 441] width 440 height 25
type textarea "yes"
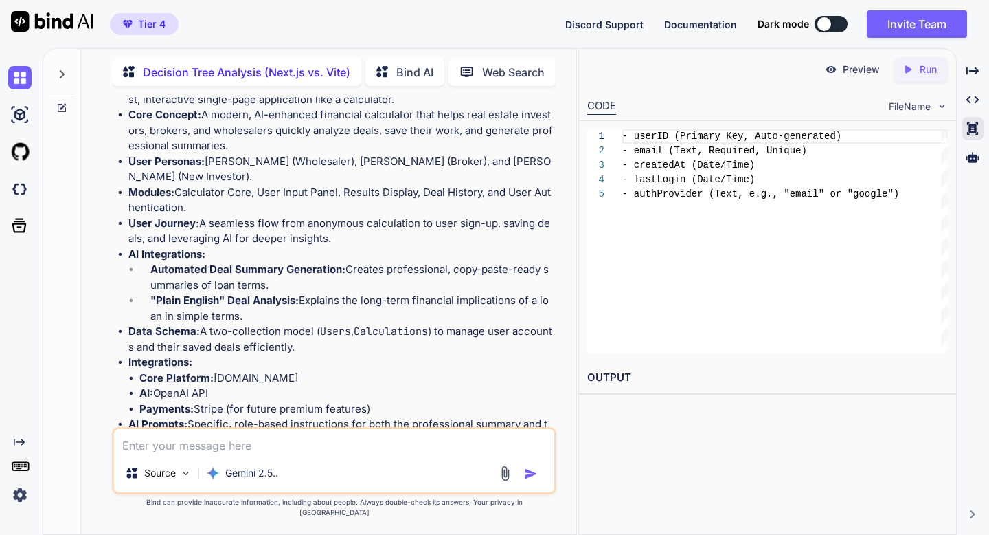
scroll to position [8375, 0]
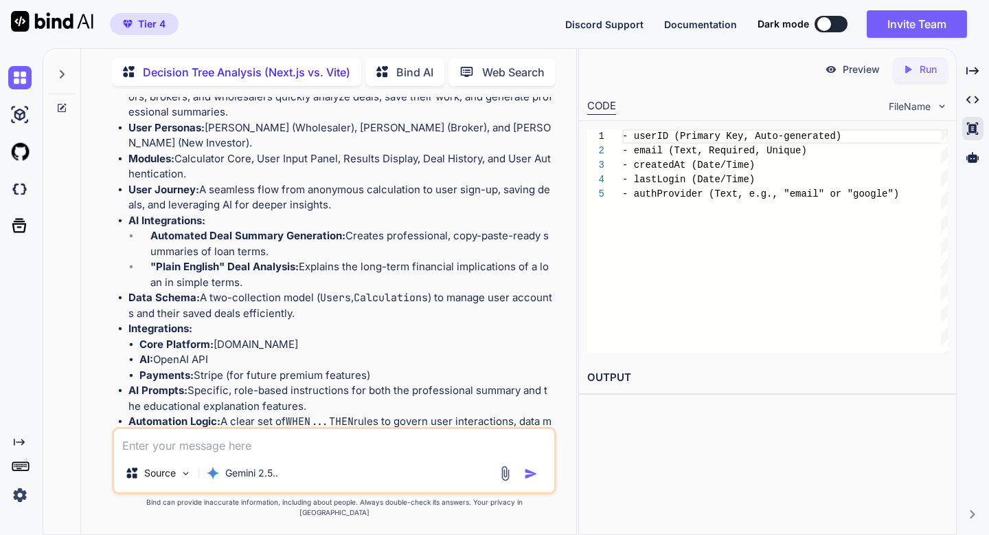
click at [499, 493] on img at bounding box center [498, 498] width 11 height 11
click at [65, 110] on div at bounding box center [62, 290] width 38 height 487
click at [63, 106] on icon at bounding box center [61, 107] width 11 height 11
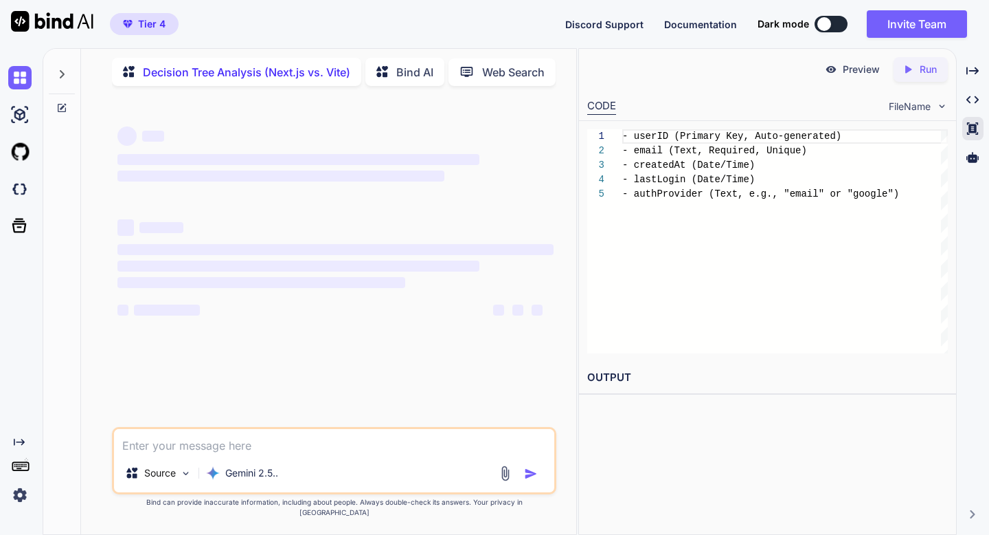
scroll to position [0, 0]
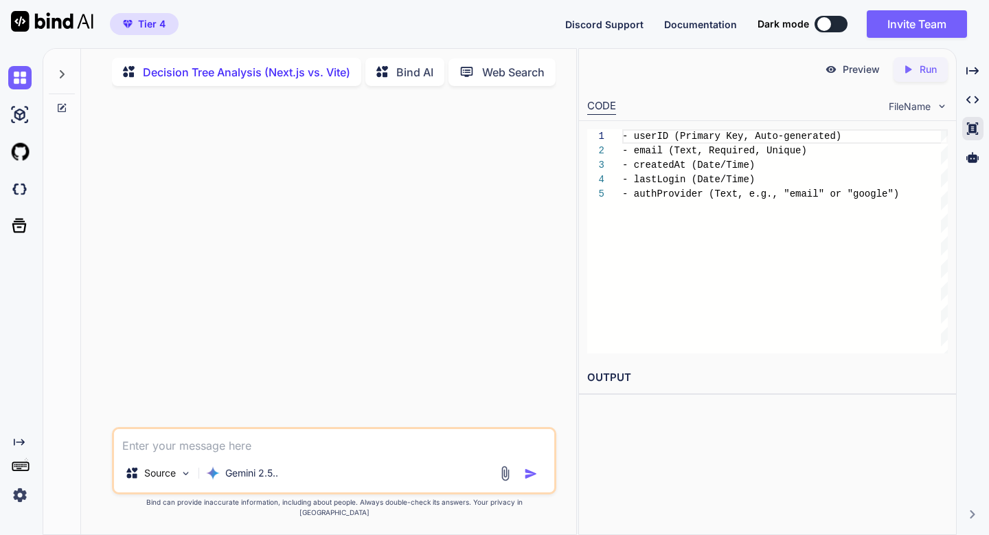
click at [183, 449] on textarea at bounding box center [334, 441] width 440 height 25
paste textarea "Broker Price Opinions (BPO): BPOs, often readily available (or highly recommend…"
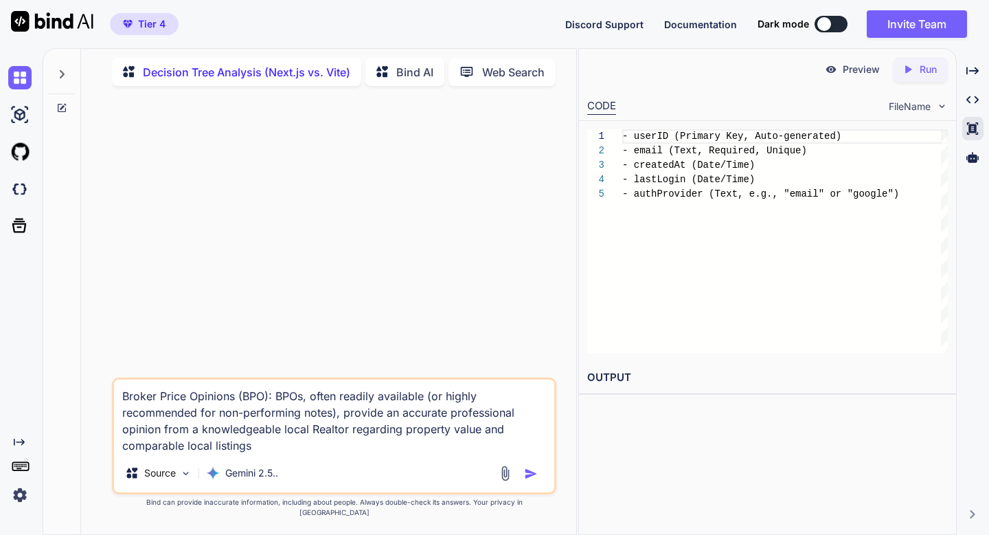
type textarea "Broker Price Opinions (BPO): BPOs, often readily available (or highly recommend…"
click at [527, 480] on img "button" at bounding box center [531, 474] width 14 height 14
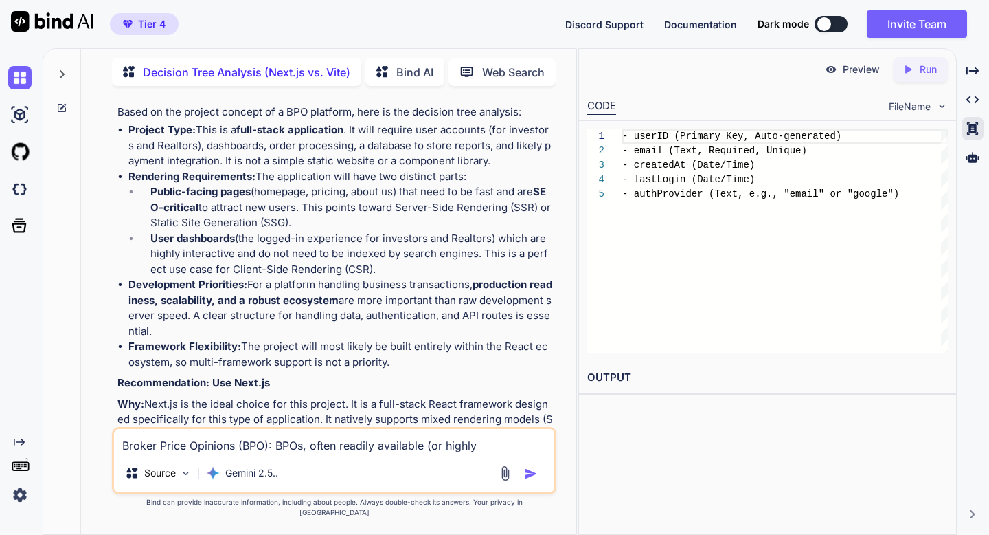
scroll to position [326, 0]
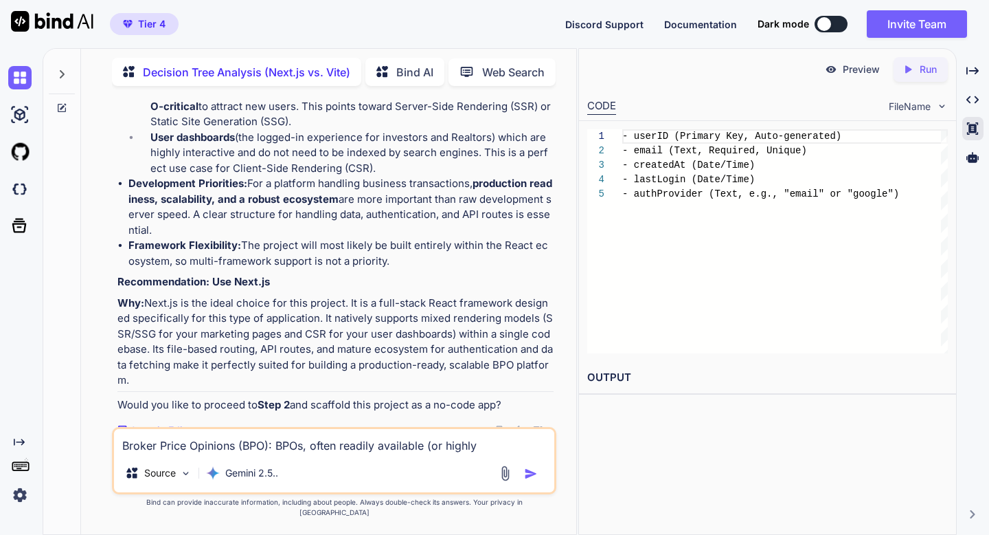
click at [499, 426] on img at bounding box center [498, 430] width 11 height 11
click at [281, 453] on textarea "Broker Price Opinions (BPO): BPOs, often readily available (or highly recommend…" at bounding box center [334, 441] width 440 height 25
type textarea "yes"
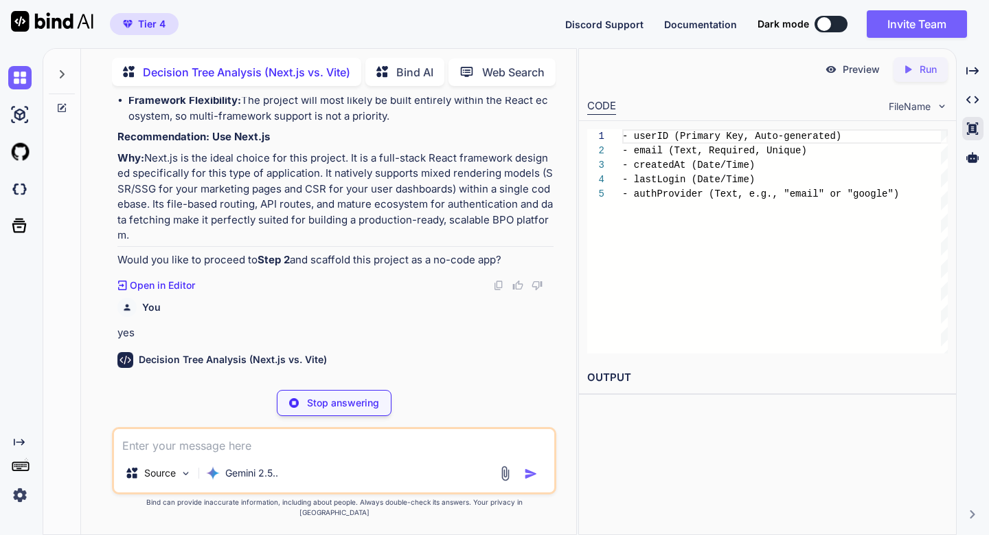
scroll to position [471, 0]
